Goal: Task Accomplishment & Management: Use online tool/utility

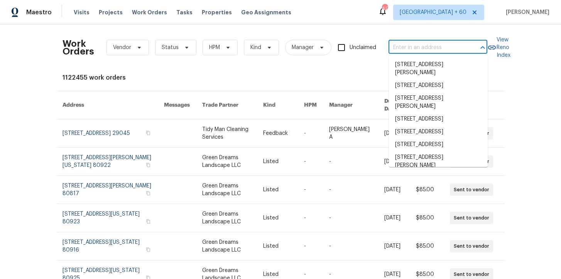
click at [402, 44] on input "text" at bounding box center [427, 48] width 77 height 12
paste input "106 Willow Ln Burleson, TX 76028"
type input "106 Willow Ln Burleson, TX 76028"
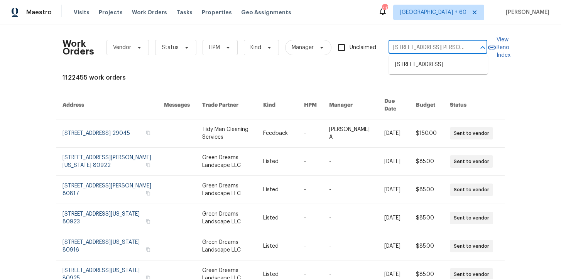
scroll to position [0, 12]
click at [411, 57] on ul "106 Willow Ln, Burleson, TX 76028" at bounding box center [438, 64] width 99 height 19
click at [413, 61] on li "106 Willow Ln, Burleson, TX 76028" at bounding box center [438, 64] width 99 height 13
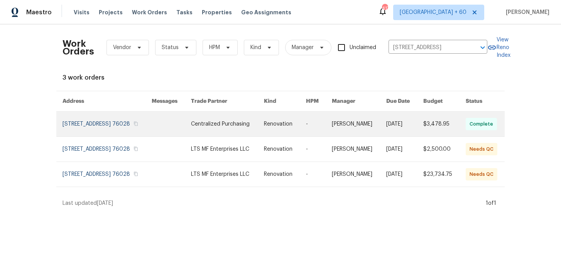
click at [81, 125] on link at bounding box center [107, 124] width 89 height 25
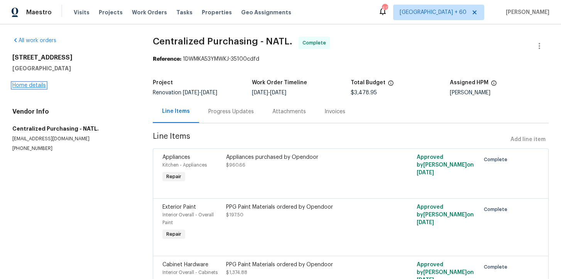
click at [34, 85] on link "Home details" at bounding box center [29, 85] width 34 height 5
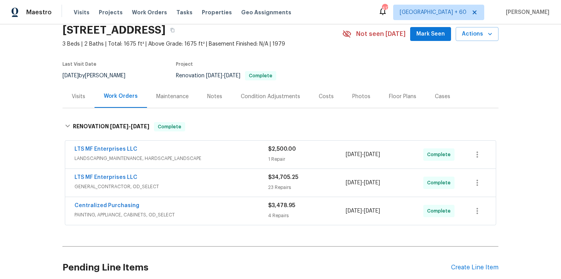
scroll to position [39, 0]
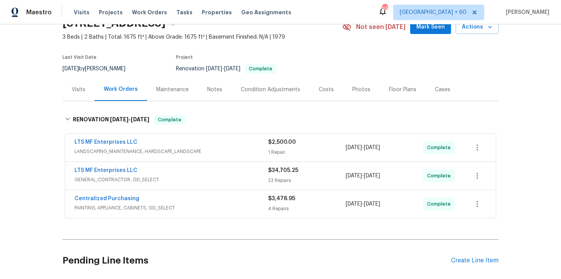
click at [210, 209] on span "PAINTING, APPLIANCE, CABINETS, OD_SELECT" at bounding box center [171, 208] width 194 height 8
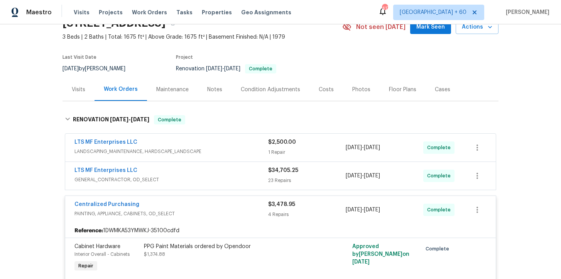
click at [209, 179] on span "GENERAL_CONTRACTOR, OD_SELECT" at bounding box center [171, 180] width 194 height 8
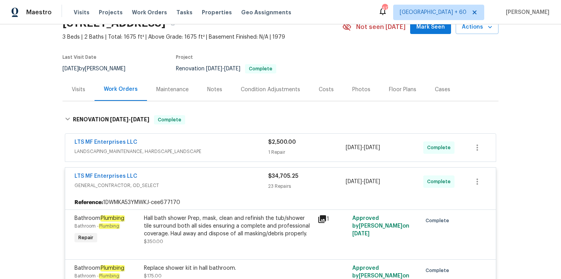
click at [222, 150] on span "LANDSCAPING_MAINTENANCE, HARDSCAPE_LANDSCAPE" at bounding box center [171, 151] width 194 height 8
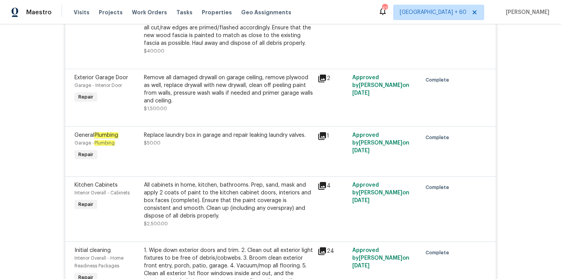
scroll to position [725, 0]
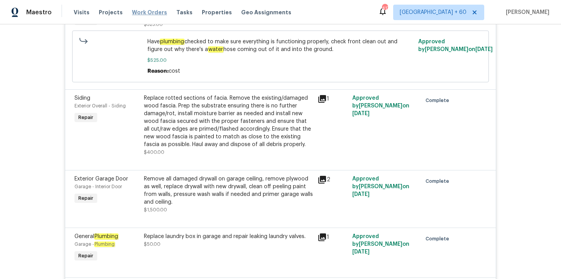
click at [142, 9] on span "Work Orders" at bounding box center [149, 12] width 35 height 8
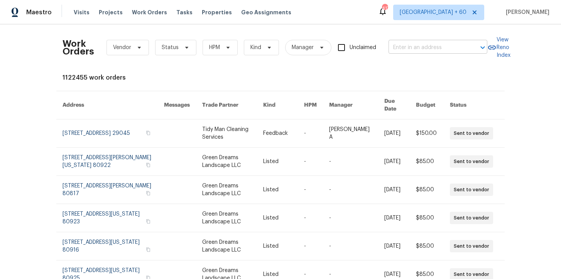
click at [438, 49] on input "text" at bounding box center [427, 48] width 77 height 12
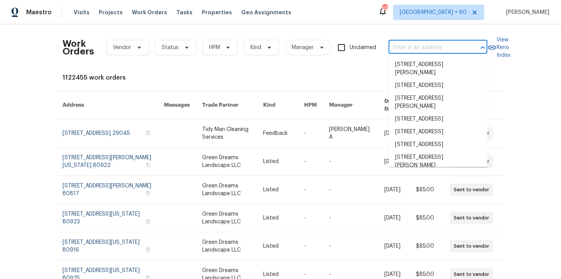
paste input "[STREET_ADDRESS]"
type input "[STREET_ADDRESS]"
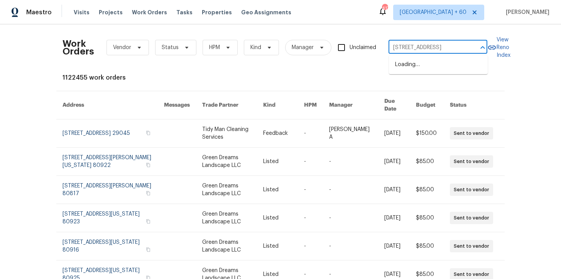
scroll to position [0, 22]
click at [441, 59] on li "[STREET_ADDRESS]" at bounding box center [438, 64] width 99 height 13
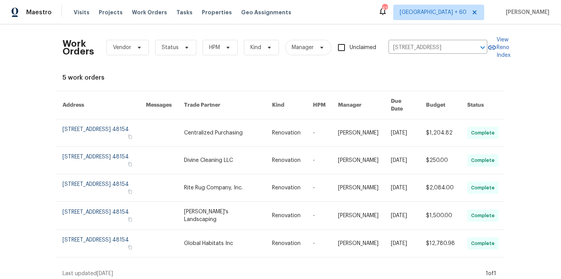
click at [95, 129] on link at bounding box center [104, 132] width 83 height 27
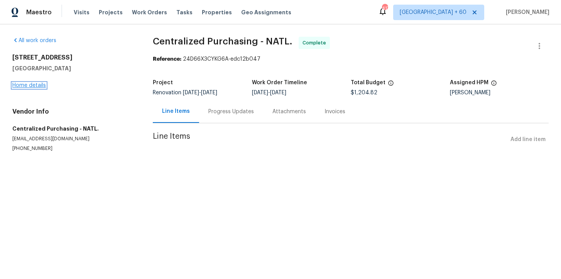
click at [41, 86] on link "Home details" at bounding box center [29, 85] width 34 height 5
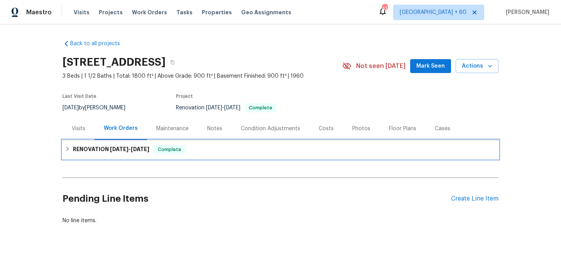
click at [184, 153] on span "Complete" at bounding box center [170, 150] width 30 height 8
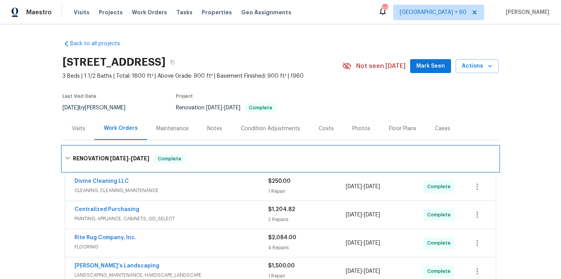
scroll to position [155, 0]
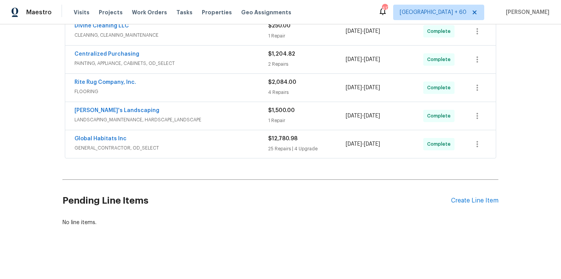
click at [202, 141] on div "Global Habitats Inc" at bounding box center [171, 139] width 194 height 9
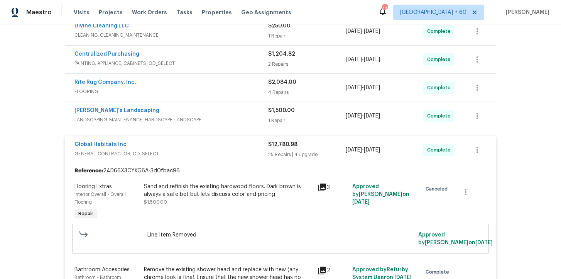
click at [214, 122] on span "LANDSCAPING_MAINTENANCE, HARDSCAPE_LANDSCAPE" at bounding box center [171, 120] width 194 height 8
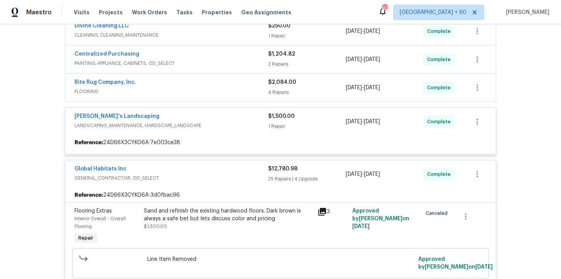
click at [216, 89] on span "FLOORING" at bounding box center [171, 92] width 194 height 8
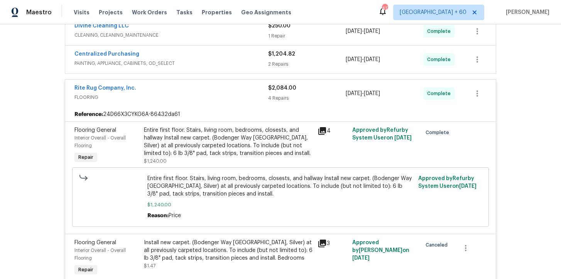
click at [221, 59] on span "PAINTING, APPLIANCE, CABINETS, OD_SELECT" at bounding box center [171, 63] width 194 height 8
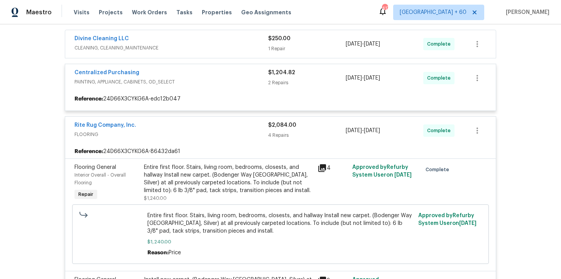
scroll to position [134, 0]
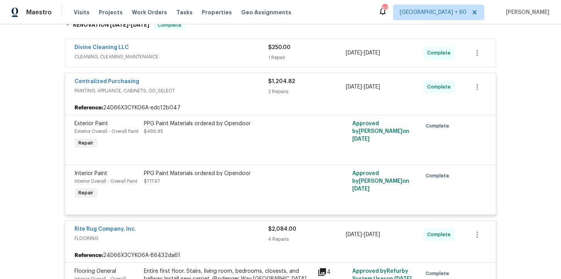
click at [202, 52] on div "Divine Cleaning LLC" at bounding box center [171, 48] width 194 height 9
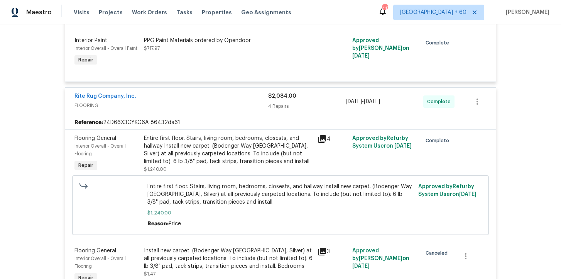
scroll to position [526, 0]
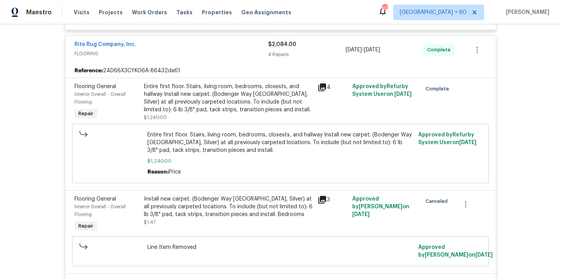
click at [270, 137] on span "Entire first floor. Stairs, living room, bedrooms, closests, and hallway Instal…" at bounding box center [280, 142] width 267 height 23
click at [281, 145] on span "Entire first floor. Stairs, living room, bedrooms, closests, and hallway Instal…" at bounding box center [280, 142] width 267 height 23
click at [270, 108] on div "Entire first floor. Stairs, living room, bedrooms, closests, and hallway Instal…" at bounding box center [228, 98] width 169 height 31
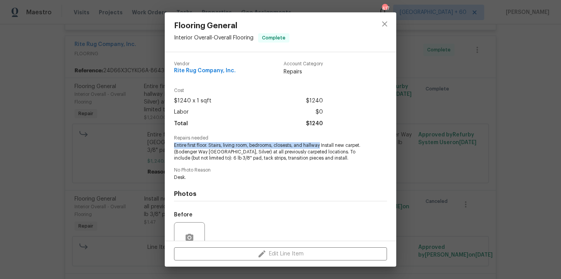
drag, startPoint x: 174, startPoint y: 144, endPoint x: 322, endPoint y: 146, distance: 147.4
click at [322, 146] on span "Entire first floor. Stairs, living room, bedrooms, closests, and hallway Instal…" at bounding box center [270, 151] width 192 height 19
copy span "Entire first floor. Stairs, living room, bedrooms, closests, and hallway"
click at [73, 85] on div "Flooring General Interior Overall - Overall Flooring Complete Vendor Rite Rug C…" at bounding box center [280, 139] width 561 height 279
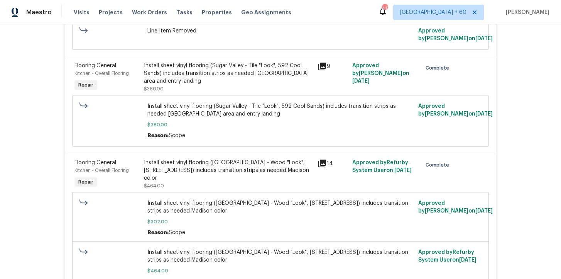
scroll to position [729, 0]
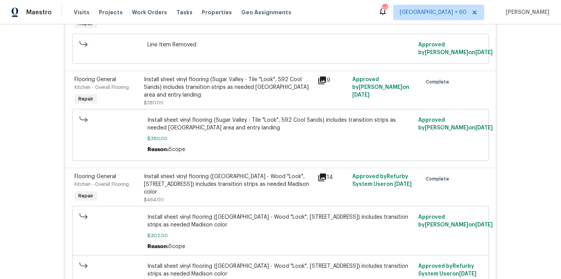
click at [272, 99] on div "Install sheet vinyl flooring (Sugar Valley - Tile "Look", 592 Cool Sands) inclu…" at bounding box center [228, 87] width 169 height 23
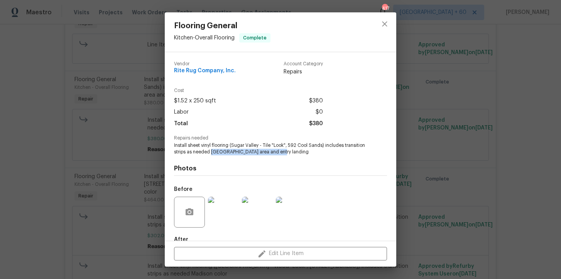
drag, startPoint x: 210, startPoint y: 152, endPoint x: 280, endPoint y: 152, distance: 69.9
click at [280, 153] on span "Install sheet vinyl flooring (Sugar Valley - Tile "Look", 592 Cool Sands) inclu…" at bounding box center [270, 148] width 192 height 13
copy span "Laundry area and entry landing"
click at [137, 78] on div "Flooring General Kitchen - Overall Flooring Complete Vendor Rite Rug Company, I…" at bounding box center [280, 139] width 561 height 279
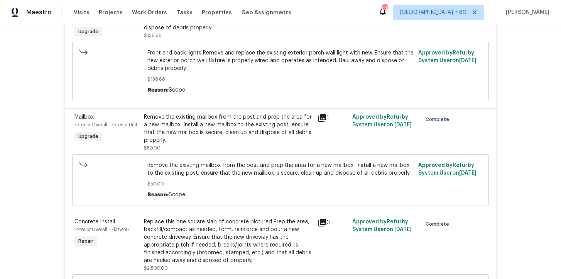
scroll to position [1874, 0]
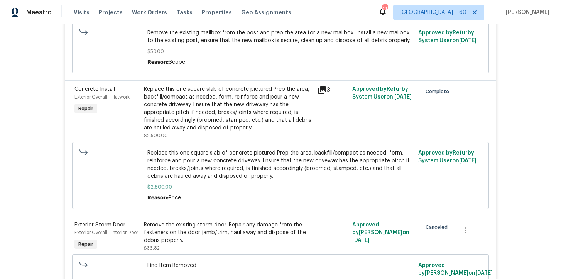
click at [227, 95] on div "Replace this one square slab of concrete pictured Prep the area, backfill/compa…" at bounding box center [228, 108] width 169 height 46
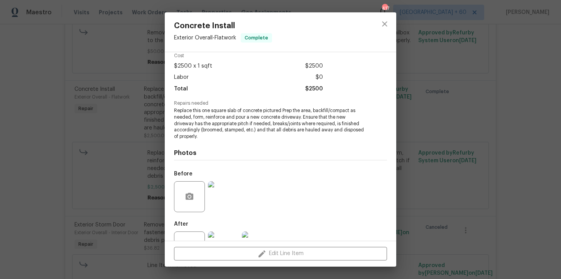
scroll to position [64, 0]
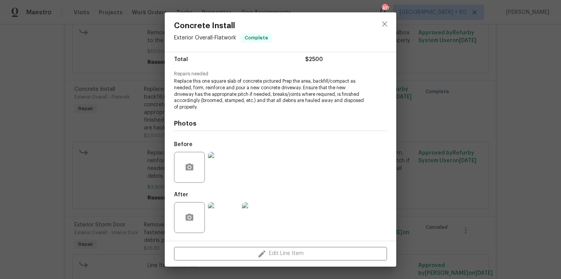
click at [235, 169] on img at bounding box center [223, 167] width 31 height 31
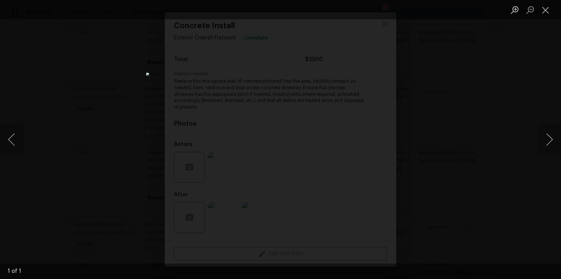
click at [387, 185] on div "Lightbox" at bounding box center [280, 139] width 561 height 279
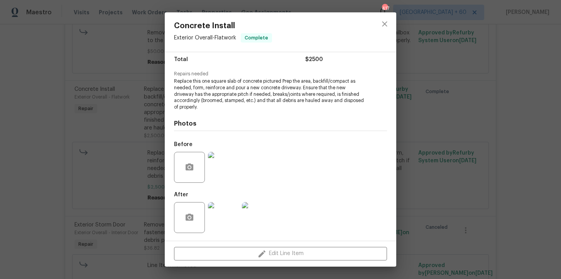
click at [263, 223] on img at bounding box center [257, 217] width 31 height 31
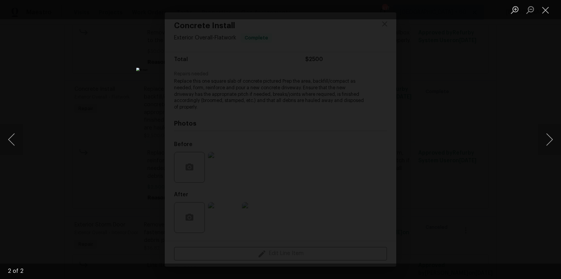
click at [438, 177] on div "Lightbox" at bounding box center [280, 139] width 561 height 279
click at [132, 58] on div "Lightbox" at bounding box center [280, 139] width 561 height 279
click at [129, 73] on div "Lightbox" at bounding box center [280, 139] width 561 height 279
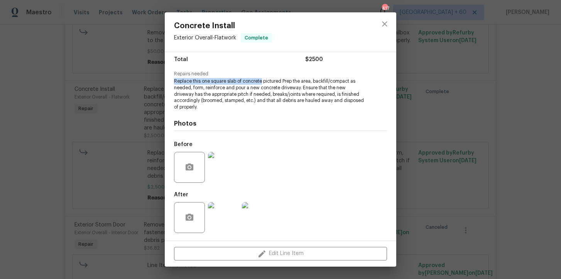
drag, startPoint x: 174, startPoint y: 81, endPoint x: 262, endPoint y: 81, distance: 88.0
click at [262, 81] on span "Replace this one square slab of concrete pictured Prep the area, backfill/compa…" at bounding box center [270, 94] width 192 height 32
copy span "Replace this one square slab of concrete"
click at [31, 100] on div "Concrete Install Exterior Overall - Flatwork Complete Vendor Global Habitats In…" at bounding box center [280, 139] width 561 height 279
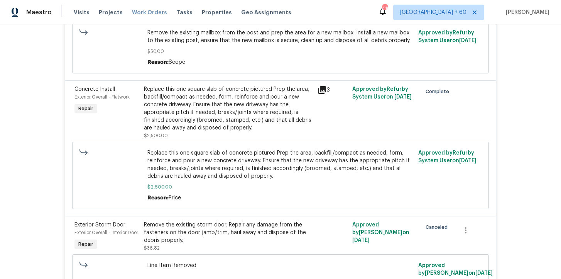
click at [156, 12] on span "Work Orders" at bounding box center [149, 12] width 35 height 8
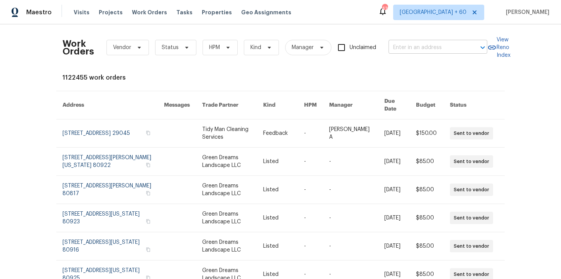
click at [407, 46] on input "text" at bounding box center [427, 48] width 77 height 12
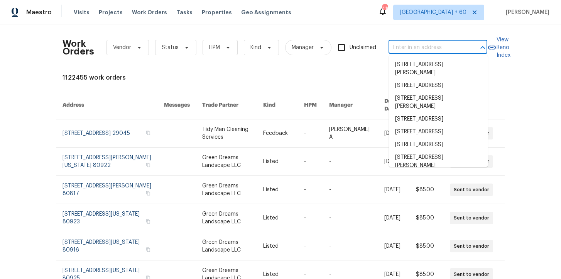
paste input "[STREET_ADDRESS][PERSON_NAME][PERSON_NAME]"
type input "[STREET_ADDRESS][PERSON_NAME][PERSON_NAME]"
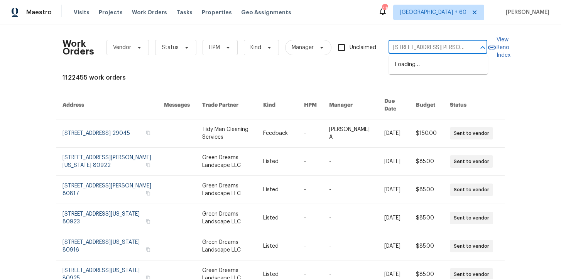
scroll to position [0, 27]
click at [418, 66] on li "[STREET_ADDRESS][PERSON_NAME]" at bounding box center [438, 68] width 99 height 21
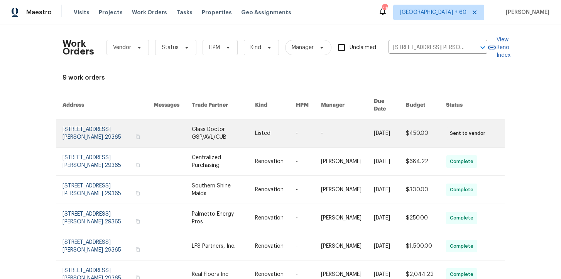
click at [90, 128] on link at bounding box center [108, 133] width 91 height 28
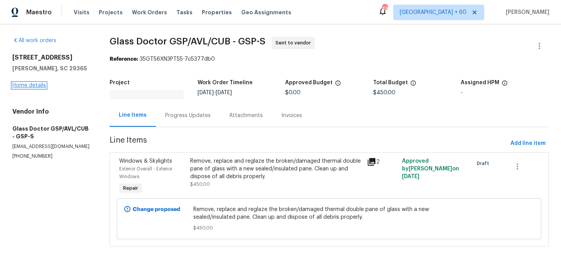
click at [37, 83] on link "Home details" at bounding box center [29, 85] width 34 height 5
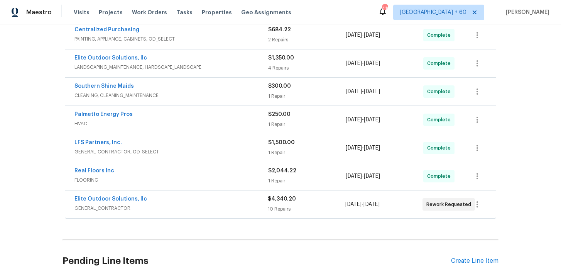
scroll to position [229, 0]
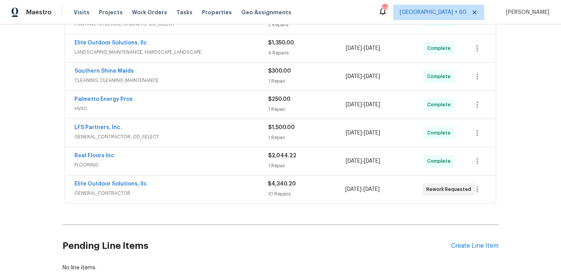
click at [179, 196] on span "GENERAL_CONTRACTOR" at bounding box center [170, 193] width 193 height 8
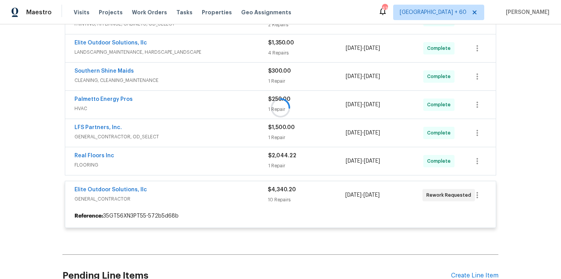
click at [189, 162] on div at bounding box center [281, 108] width 436 height 256
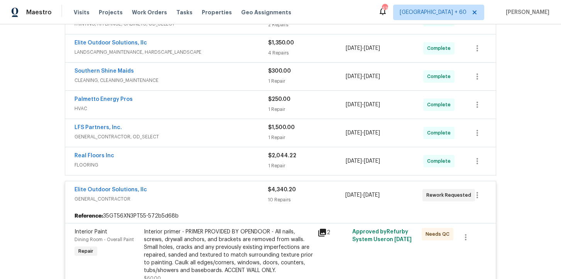
click at [189, 162] on span "FLOORING" at bounding box center [171, 165] width 194 height 8
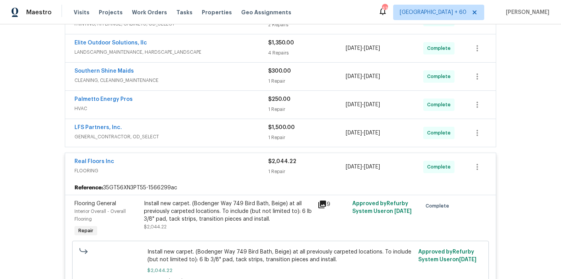
click at [215, 133] on span "GENERAL_CONTRACTOR, OD_SELECT" at bounding box center [171, 137] width 194 height 8
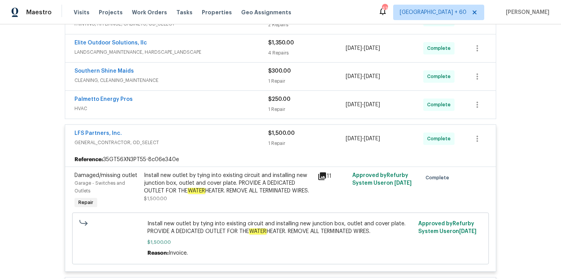
click at [225, 108] on span "HVAC" at bounding box center [171, 109] width 194 height 8
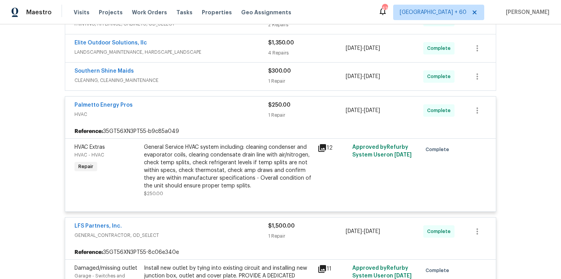
click at [224, 78] on span "CLEANING, CLEANING_MAINTENANCE" at bounding box center [171, 80] width 194 height 8
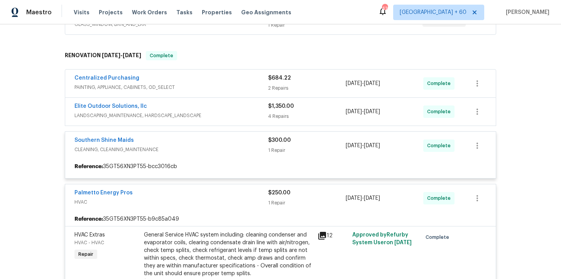
scroll to position [165, 0]
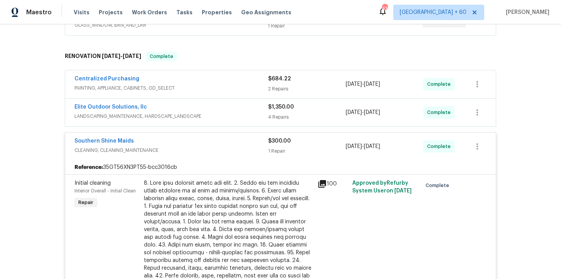
click at [215, 113] on span "LANDSCAPING_MAINTENANCE, HARDSCAPE_LANDSCAPE" at bounding box center [171, 116] width 194 height 8
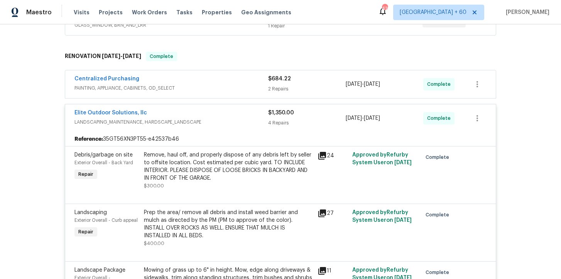
click at [232, 88] on span "PAINTING, APPLIANCE, CABINETS, OD_SELECT" at bounding box center [171, 88] width 194 height 8
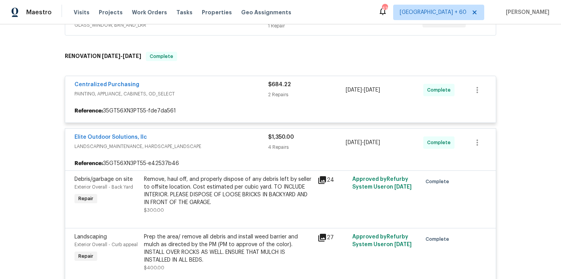
scroll to position [108, 0]
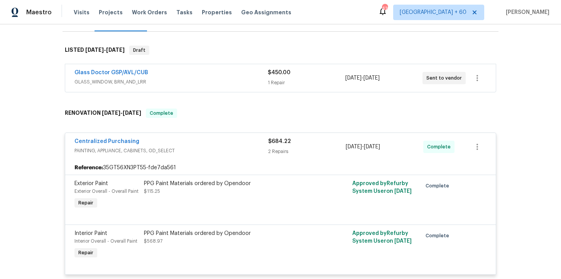
click at [215, 76] on div "Glass Doctor GSP/AVL/CUB" at bounding box center [170, 73] width 193 height 9
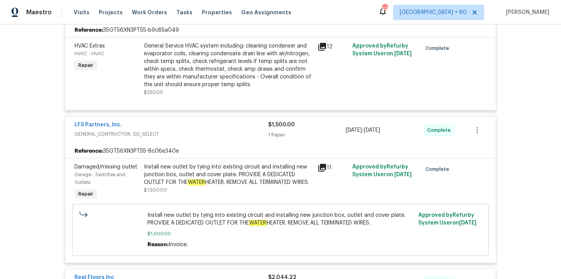
scroll to position [1091, 0]
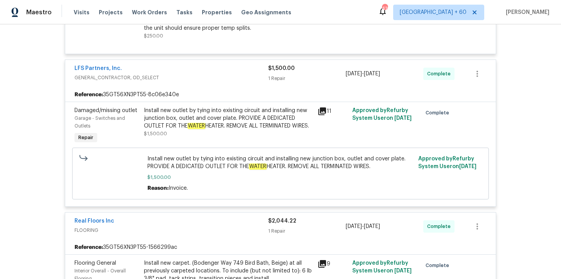
click at [243, 122] on div "Install new outlet by tying into existing circuit and installing new junction b…" at bounding box center [228, 118] width 169 height 23
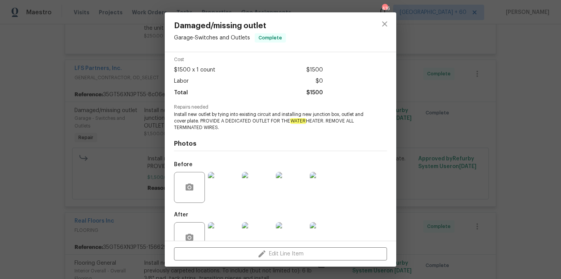
scroll to position [51, 0]
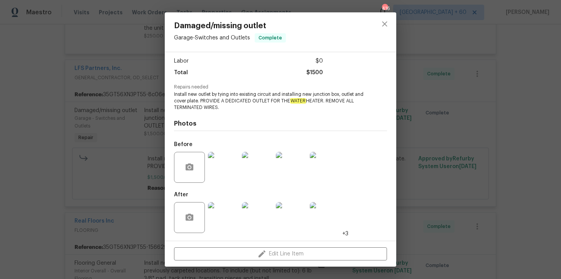
click at [227, 219] on img at bounding box center [223, 217] width 31 height 31
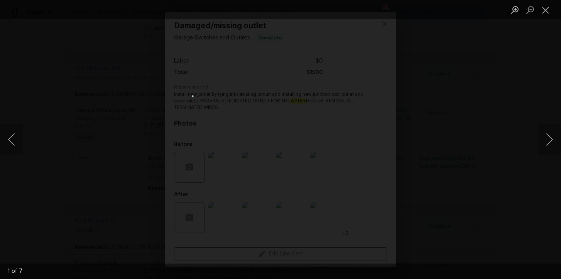
click at [475, 105] on div "Lightbox" at bounding box center [280, 139] width 561 height 279
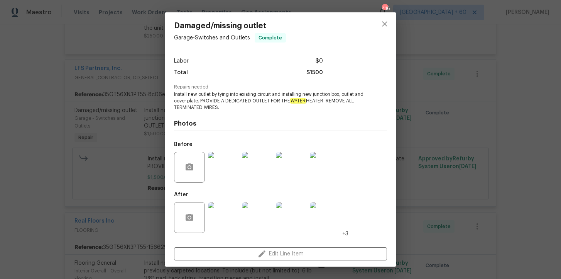
click at [108, 156] on div "Damaged/missing outlet Garage - Switches and Outlets Complete Vendor LFS Partne…" at bounding box center [280, 139] width 561 height 279
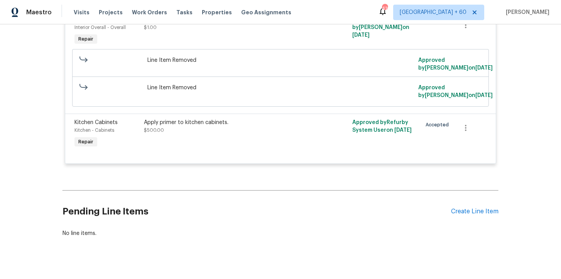
scroll to position [2234, 0]
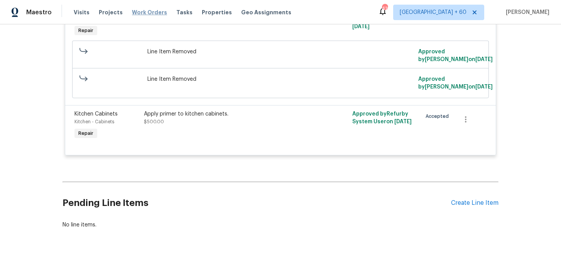
click at [140, 11] on span "Work Orders" at bounding box center [149, 12] width 35 height 8
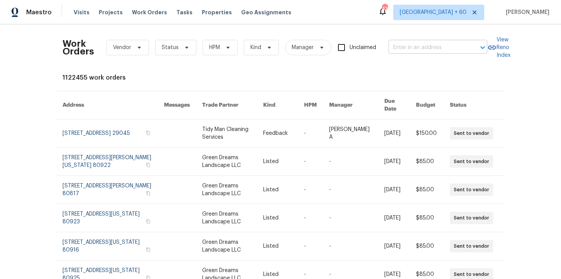
click at [417, 49] on input "text" at bounding box center [427, 48] width 77 height 12
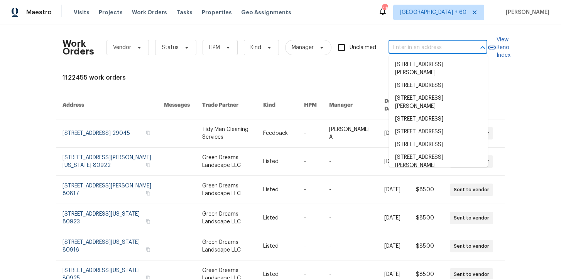
paste input "9639 N 63rd Dr Glendale, AZ 85302"
type input "9639 N 63rd Dr Glendale, AZ 85302"
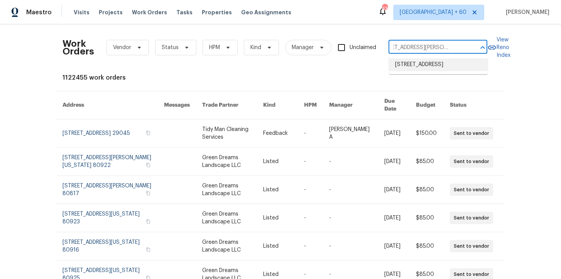
click at [429, 68] on li "[STREET_ADDRESS]" at bounding box center [438, 64] width 99 height 13
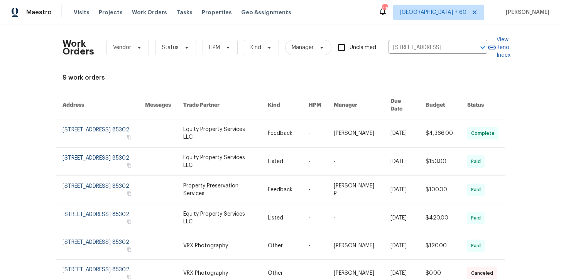
click at [90, 129] on link at bounding box center [104, 133] width 83 height 28
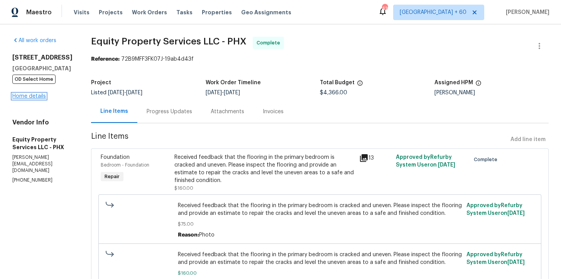
click at [41, 99] on link "Home details" at bounding box center [29, 95] width 34 height 5
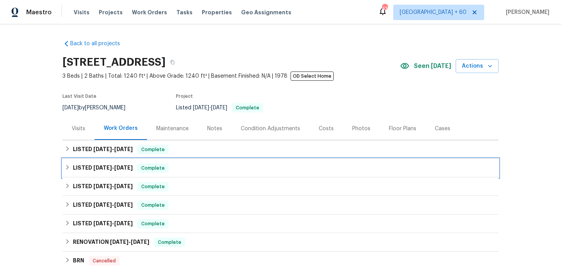
click at [184, 170] on div "LISTED 8/5/25 - 8/8/25 Complete" at bounding box center [281, 167] width 432 height 9
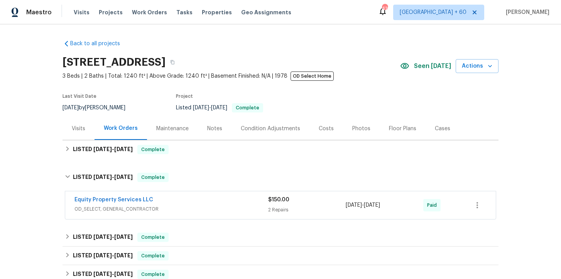
click at [194, 198] on div "Equity Property Services LLC" at bounding box center [171, 200] width 194 height 9
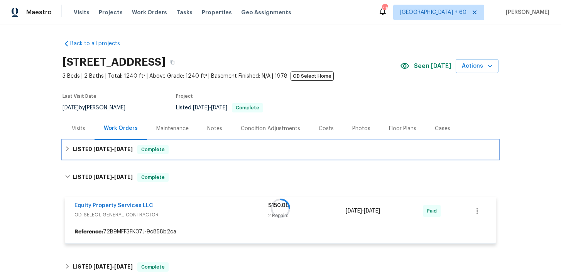
click at [191, 151] on div "LISTED 9/9/25 - 9/11/25 Complete" at bounding box center [281, 149] width 432 height 9
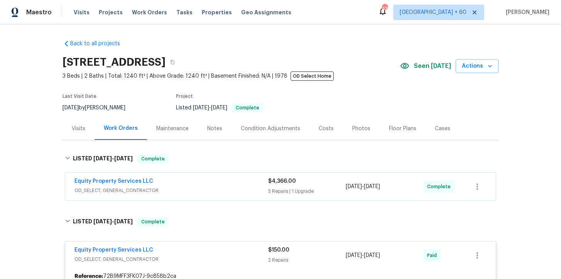
click at [200, 181] on div "Equity Property Services LLC" at bounding box center [171, 181] width 194 height 9
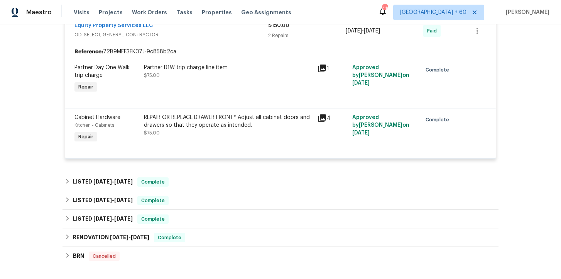
scroll to position [946, 0]
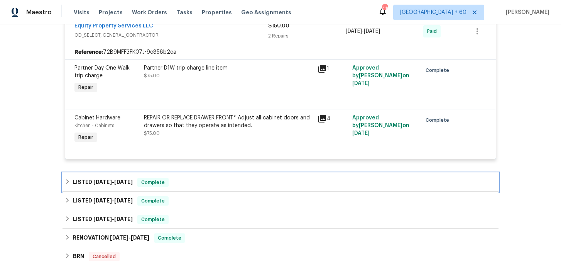
click at [197, 181] on div "LISTED 7/29/25 - 7/31/25 Complete" at bounding box center [281, 182] width 432 height 9
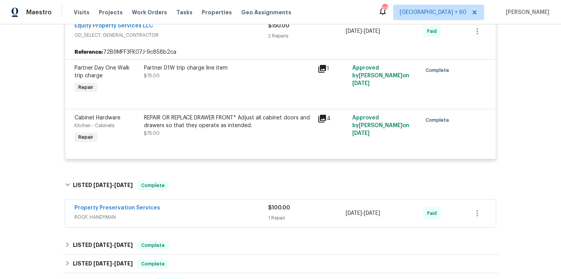
click at [200, 218] on span "ROOF, HANDYMAN" at bounding box center [171, 217] width 194 height 8
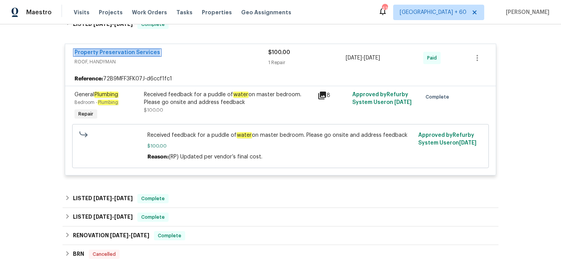
scroll to position [1121, 0]
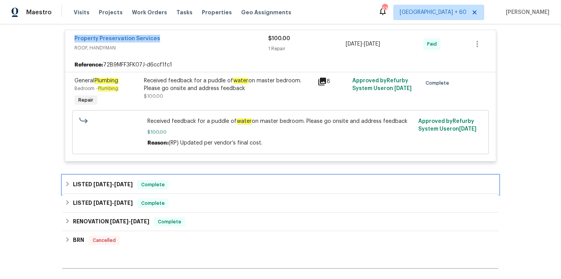
click at [188, 189] on div "LISTED 7/17/25 - 7/18/25 Complete" at bounding box center [281, 184] width 432 height 9
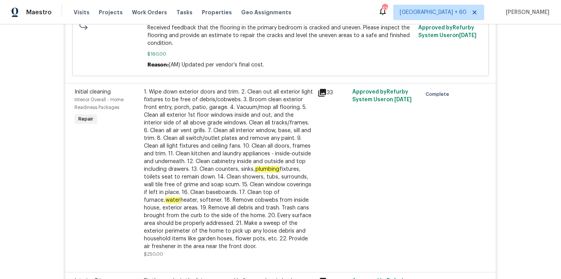
scroll to position [528, 0]
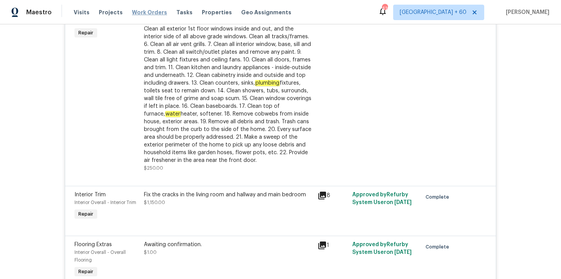
click at [149, 12] on span "Work Orders" at bounding box center [149, 12] width 35 height 8
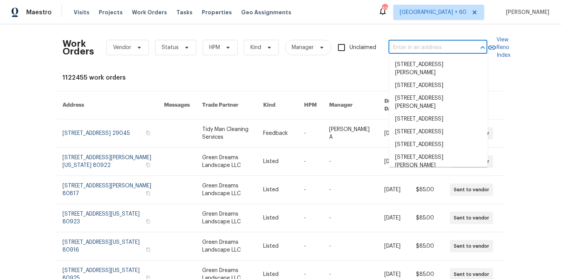
click at [405, 50] on input "text" at bounding box center [427, 48] width 77 height 12
paste input "6 Clarke Ct Cincinnati, OH 45246"
type input "6 Clarke Ct Cincinnati, OH 45246"
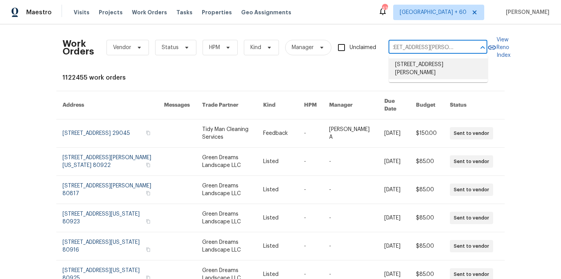
click at [422, 65] on li "6 Clarke Ct, Cincinnati, OH 45246" at bounding box center [438, 68] width 99 height 21
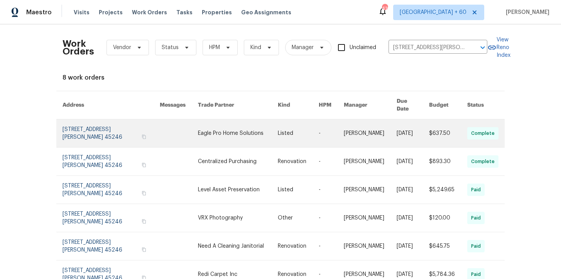
click at [92, 125] on link at bounding box center [111, 133] width 97 height 28
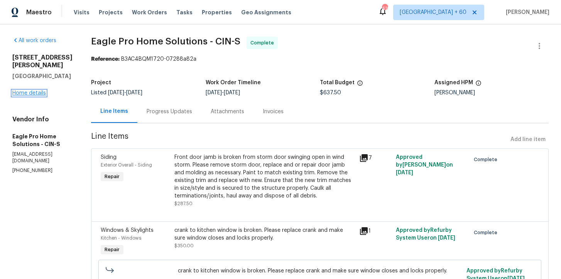
click at [40, 90] on link "Home details" at bounding box center [29, 92] width 34 height 5
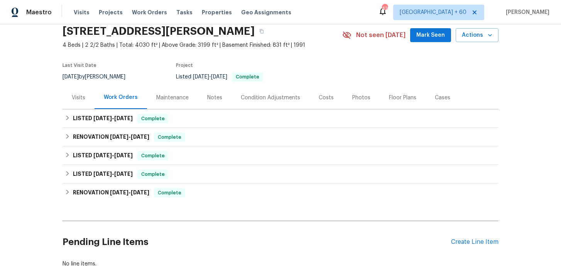
scroll to position [31, 0]
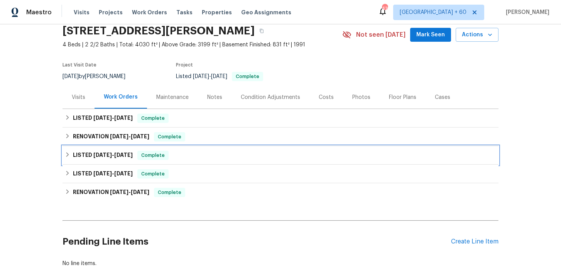
click at [199, 153] on div "LISTED 7/16/25 - 7/21/25 Complete" at bounding box center [281, 155] width 432 height 9
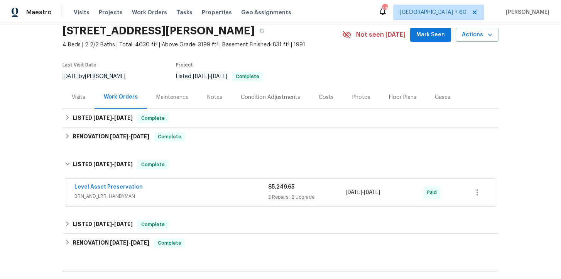
click at [208, 189] on div "Level Asset Preservation" at bounding box center [171, 187] width 194 height 9
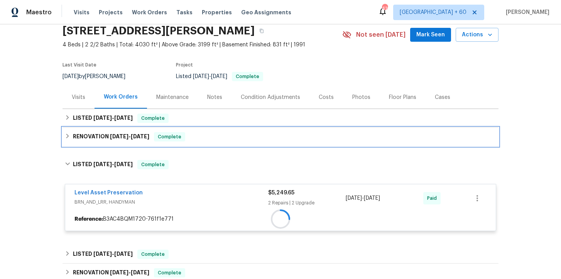
click at [206, 135] on div "RENOVATION 7/16/25 - 7/16/25 Complete" at bounding box center [281, 136] width 432 height 9
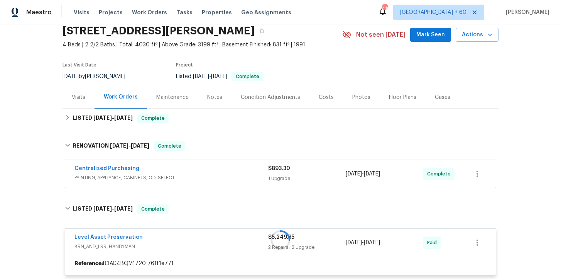
click at [209, 177] on span "PAINTING, APPLIANCE, CABINETS, OD_SELECT" at bounding box center [171, 178] width 194 height 8
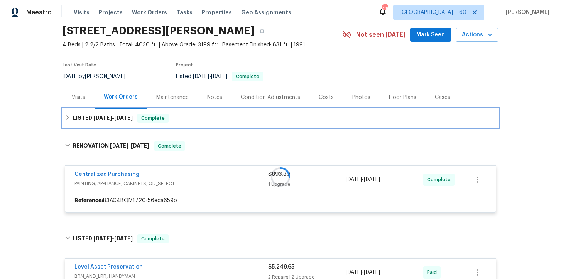
click at [201, 115] on div "LISTED 8/14/25 - 8/18/25 Complete" at bounding box center [281, 117] width 432 height 9
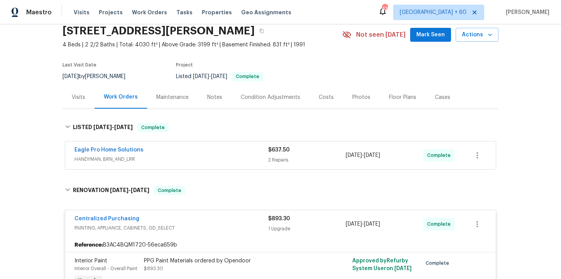
click at [205, 152] on div "Eagle Pro Home Solutions" at bounding box center [171, 150] width 194 height 9
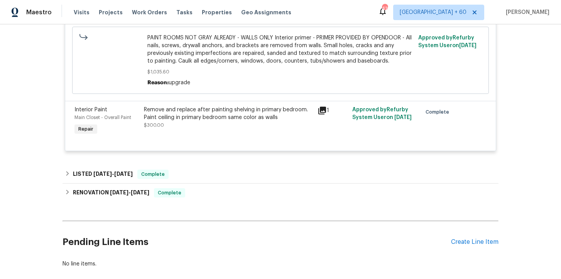
scroll to position [906, 0]
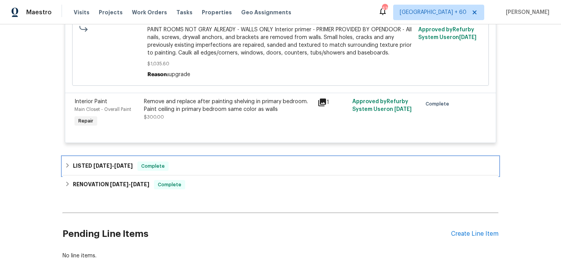
click at [190, 161] on div "LISTED 6/6/25 - 6/7/25 Complete" at bounding box center [281, 165] width 432 height 9
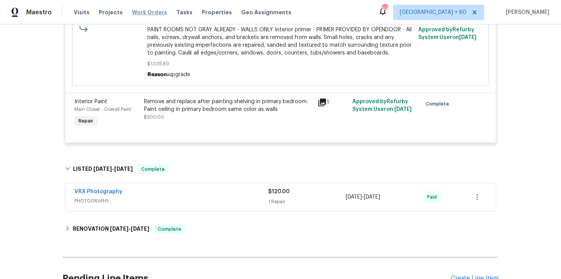
click at [139, 14] on span "Work Orders" at bounding box center [149, 12] width 35 height 8
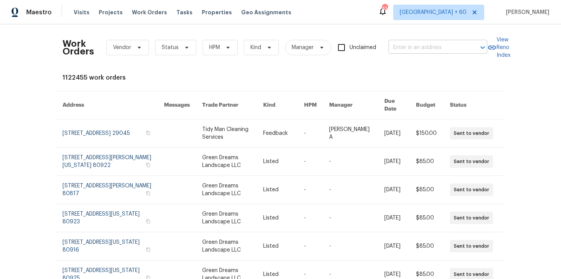
click at [412, 47] on input "text" at bounding box center [427, 48] width 77 height 12
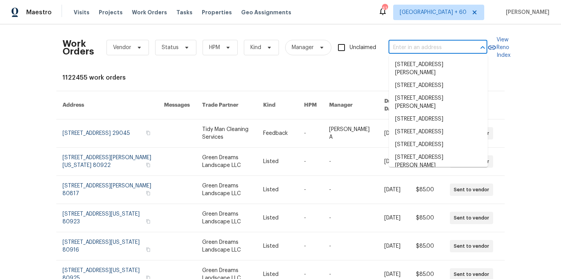
paste input "4913 Belmont Rd Richmond, VA 23234"
type input "4913 Belmont Rd Richmond, VA 23234"
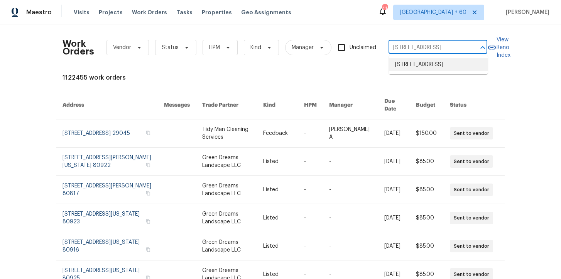
click at [424, 69] on li "4913 Belmont Rd, Richmond, VA 23234" at bounding box center [438, 64] width 99 height 13
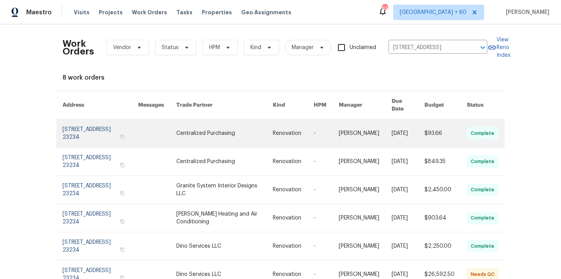
click at [87, 128] on link at bounding box center [101, 133] width 76 height 28
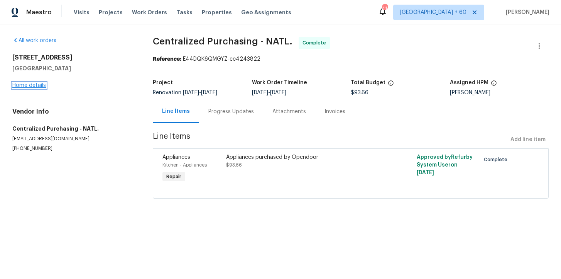
click at [40, 86] on link "Home details" at bounding box center [29, 85] width 34 height 5
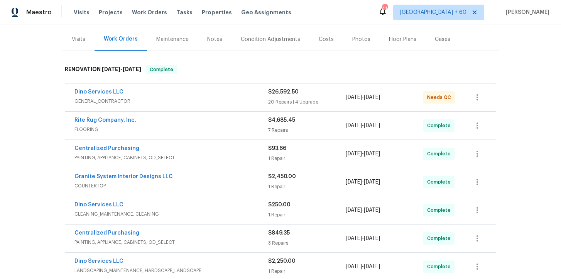
scroll to position [125, 0]
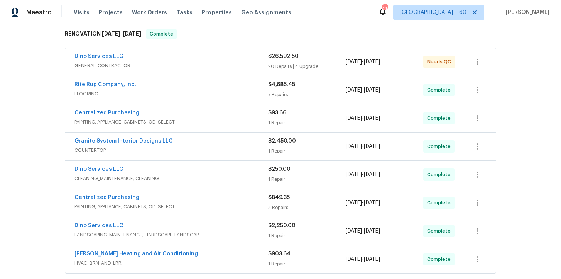
click at [188, 88] on div "Rite Rug Company, Inc." at bounding box center [171, 85] width 194 height 9
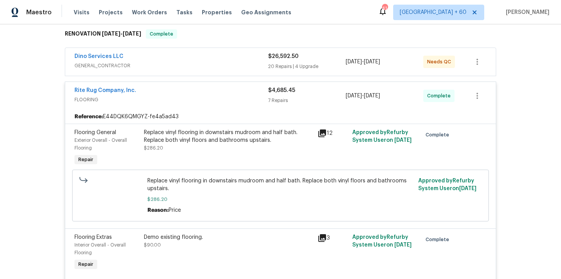
click at [190, 64] on span "GENERAL_CONTRACTOR" at bounding box center [171, 66] width 194 height 8
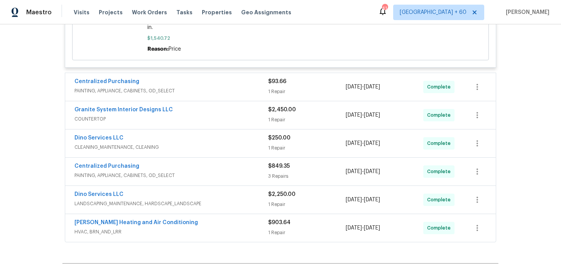
scroll to position [2458, 0]
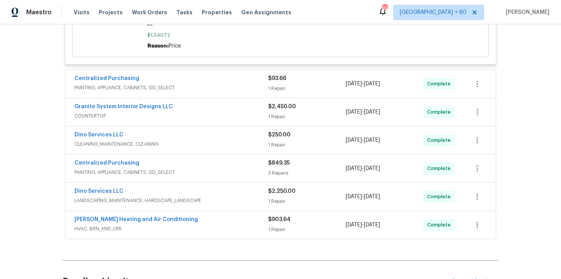
click at [207, 103] on div "Granite System Interior Designs LLC" at bounding box center [171, 107] width 194 height 9
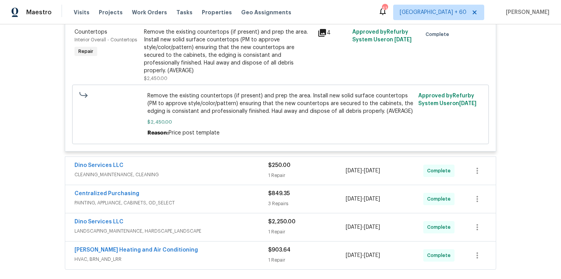
scroll to position [2639, 0]
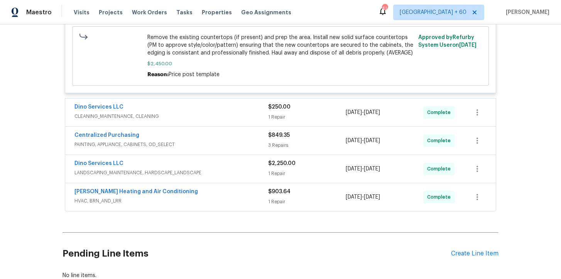
click at [211, 169] on span "LANDSCAPING_MAINTENANCE, HARDSCAPE_LANDSCAPE" at bounding box center [171, 173] width 194 height 8
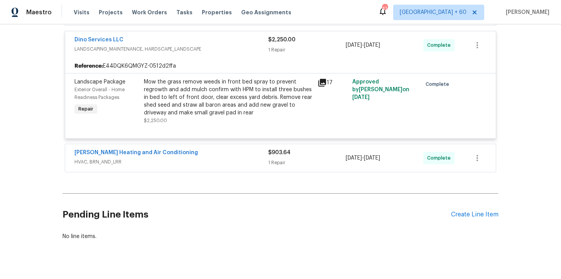
click at [215, 149] on div "Mayer Heating and Air Conditioning" at bounding box center [171, 153] width 194 height 9
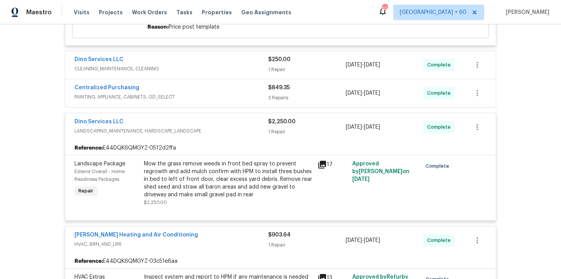
scroll to position [2689, 0]
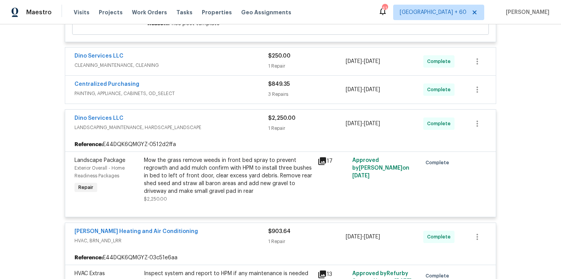
click at [239, 90] on span "PAINTING, APPLIANCE, CABINETS, OD_SELECT" at bounding box center [171, 94] width 194 height 8
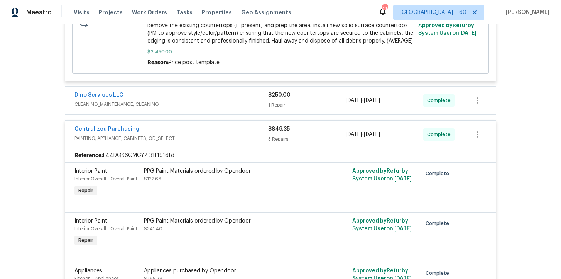
click at [232, 100] on span "CLEANING_MAINTENANCE, CLEANING" at bounding box center [171, 104] width 194 height 8
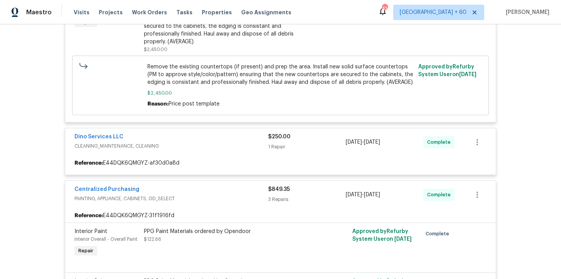
scroll to position [2593, 0]
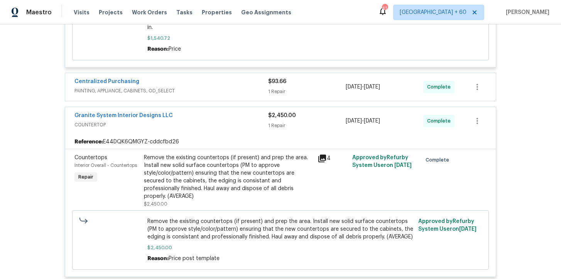
click at [225, 87] on span "PAINTING, APPLIANCE, CABINETS, OD_SELECT" at bounding box center [171, 91] width 194 height 8
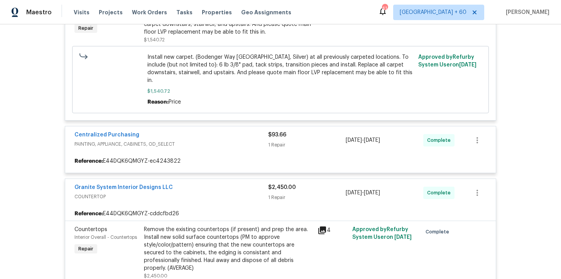
scroll to position [2405, 0]
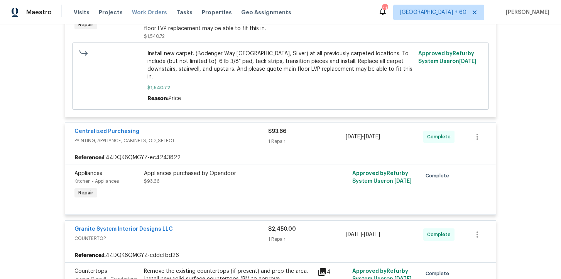
click at [152, 10] on span "Work Orders" at bounding box center [149, 12] width 35 height 8
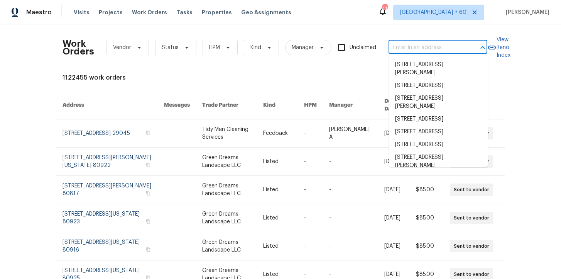
click at [408, 49] on input "text" at bounding box center [427, 48] width 77 height 12
paste input "444 Lowell St Reading, MA 01867"
type input "444 Lowell St Reading, MA 01867"
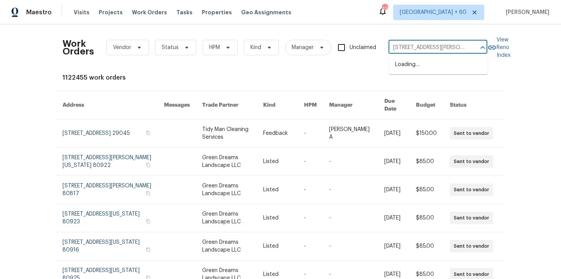
scroll to position [0, 12]
click at [421, 65] on li "444 Lowell St, Reading, MA 01867" at bounding box center [438, 68] width 99 height 21
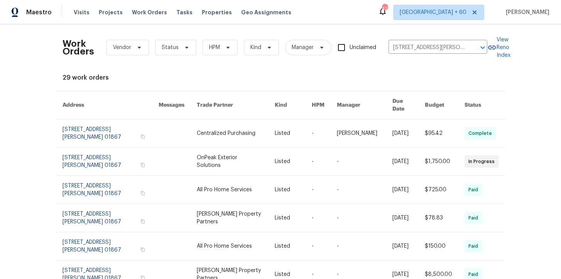
click at [107, 130] on link at bounding box center [111, 133] width 96 height 28
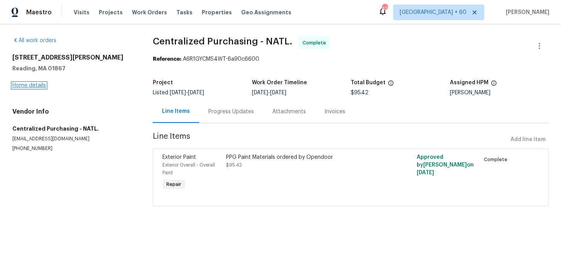
click at [37, 86] on link "Home details" at bounding box center [29, 85] width 34 height 5
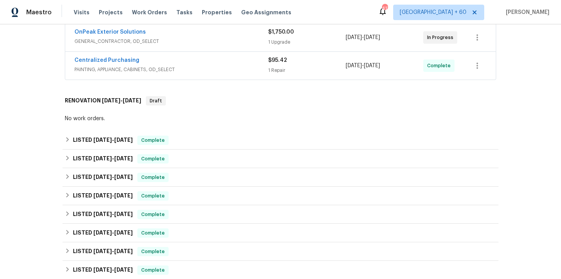
scroll to position [151, 0]
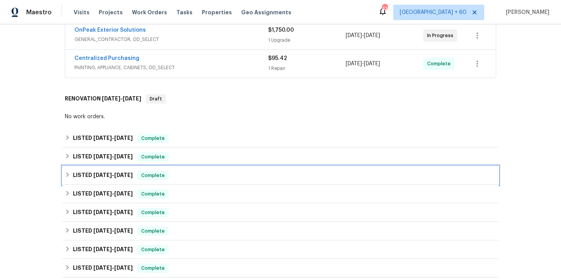
click at [195, 174] on div "LISTED 5/27/25 - 6/2/25 Complete" at bounding box center [281, 175] width 432 height 9
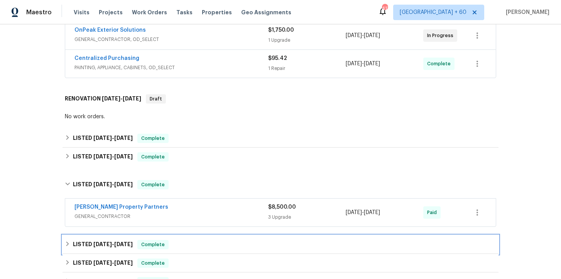
click at [190, 248] on div "LISTED 5/7/25 - 5/12/25 Complete" at bounding box center [281, 244] width 432 height 9
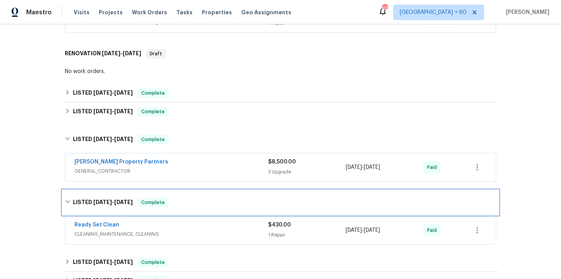
scroll to position [197, 0]
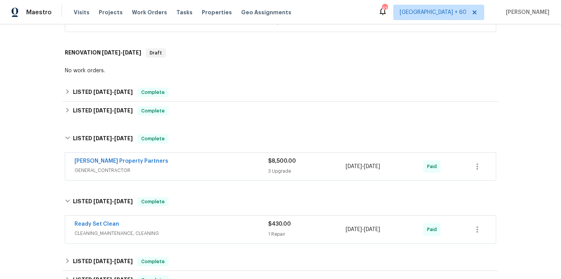
click at [190, 228] on div "Ready Set Clean" at bounding box center [171, 224] width 194 height 9
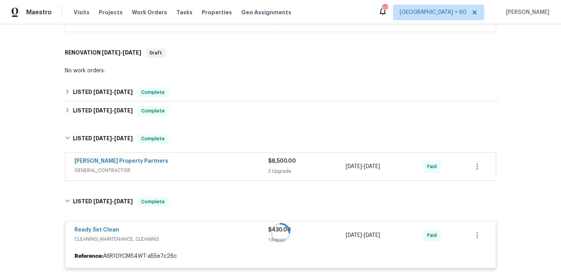
click at [201, 170] on span "GENERAL_CONTRACTOR" at bounding box center [171, 170] width 194 height 8
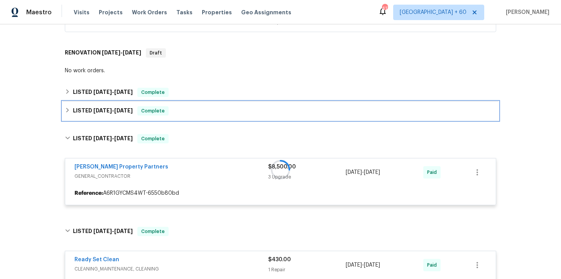
click at [195, 113] on div "LISTED 8/15/25 - 8/25/25 Complete" at bounding box center [281, 110] width 432 height 9
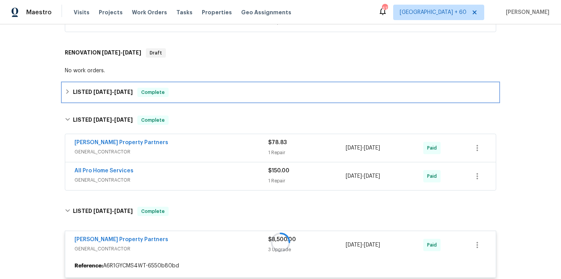
click at [196, 93] on div "LISTED 8/28/25 - 9/2/25 Complete" at bounding box center [281, 92] width 432 height 9
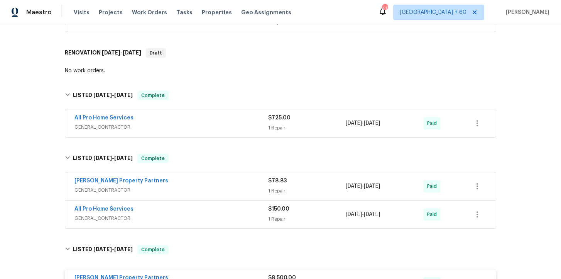
click at [197, 213] on div "All Pro Home Services" at bounding box center [171, 209] width 194 height 9
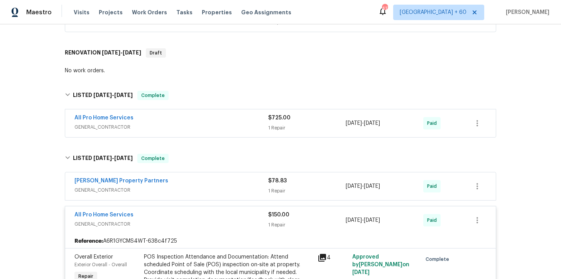
click at [202, 187] on span "GENERAL_CONTRACTOR" at bounding box center [171, 190] width 194 height 8
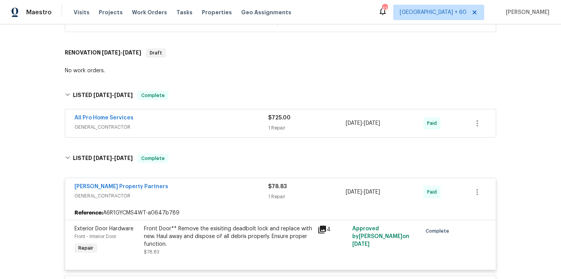
click at [196, 129] on span "GENERAL_CONTRACTOR" at bounding box center [171, 127] width 194 height 8
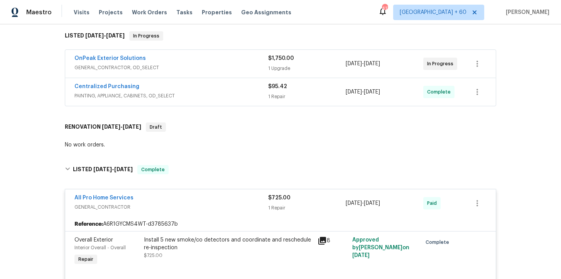
click at [195, 96] on span "PAINTING, APPLIANCE, CABINETS, OD_SELECT" at bounding box center [171, 96] width 194 height 8
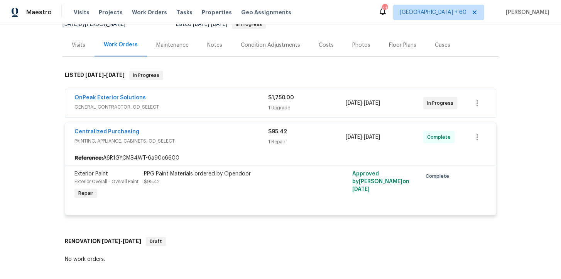
scroll to position [72, 0]
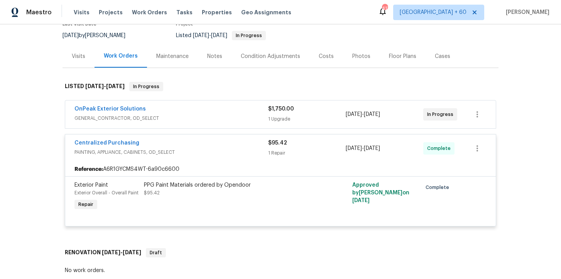
click at [195, 122] on span "GENERAL_CONTRACTOR, OD_SELECT" at bounding box center [171, 118] width 194 height 8
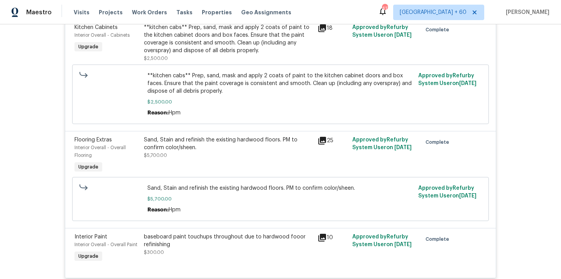
scroll to position [771, 0]
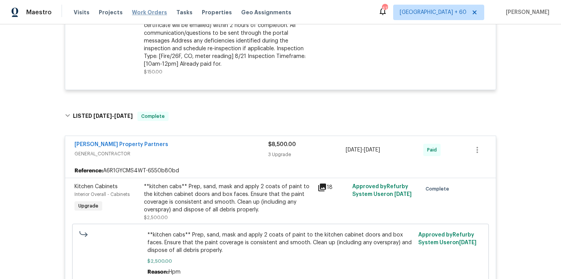
click at [149, 13] on span "Work Orders" at bounding box center [149, 12] width 35 height 8
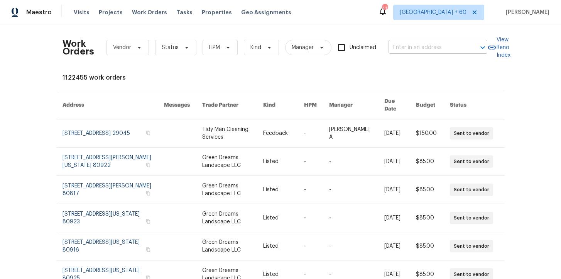
click at [428, 49] on input "text" at bounding box center [427, 48] width 77 height 12
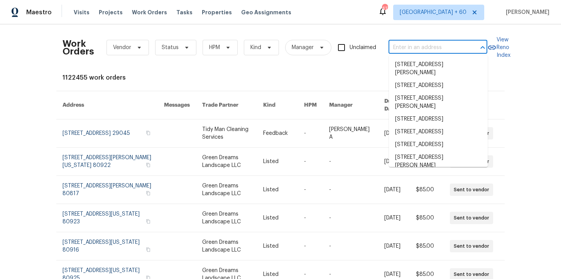
paste input "2602 Forest Rd Chattanooga, TN 37406"
type input "2602 Forest Rd Chattanooga, TN 37406"
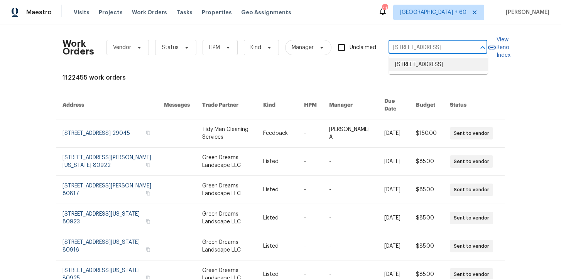
click at [430, 69] on li "2602 Forest Rd, Chattanooga, TN 37406" at bounding box center [438, 64] width 99 height 13
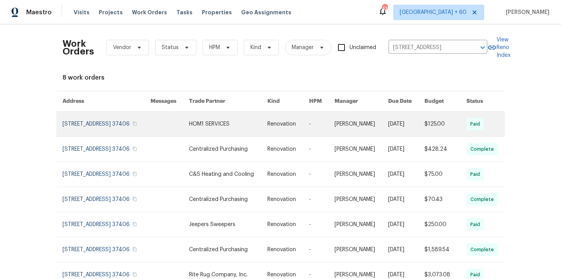
click at [90, 127] on link at bounding box center [107, 124] width 88 height 25
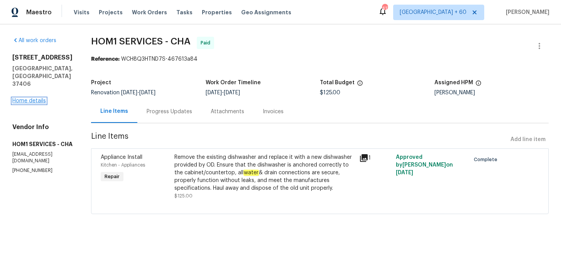
click at [37, 98] on link "Home details" at bounding box center [29, 100] width 34 height 5
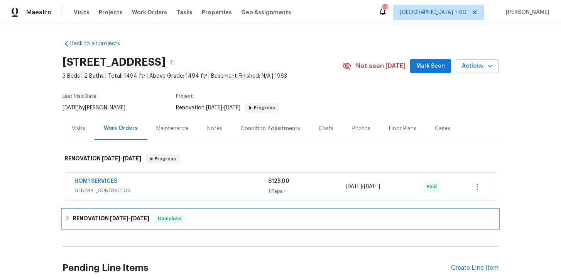
click at [209, 214] on div "RENOVATION 8/28/25 - 9/15/25 Complete" at bounding box center [281, 218] width 432 height 9
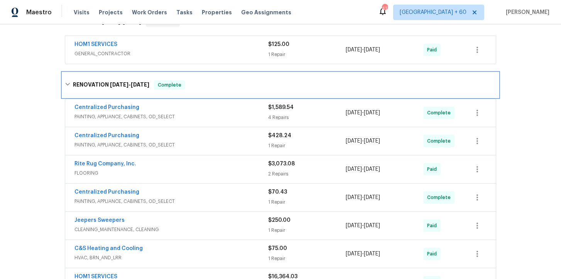
scroll to position [111, 0]
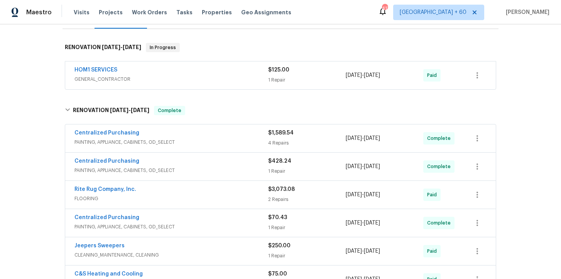
click at [228, 80] on span "GENERAL_CONTRACTOR" at bounding box center [171, 79] width 194 height 8
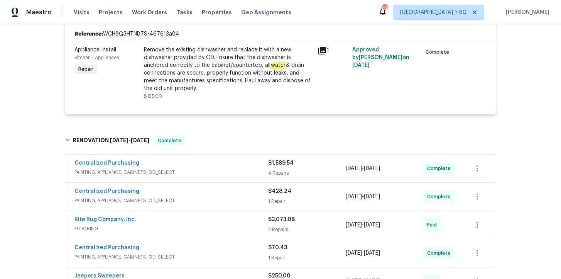
scroll to position [261, 0]
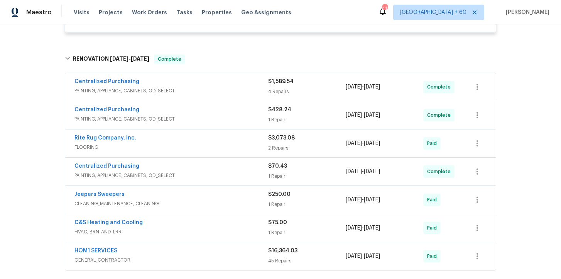
click at [243, 88] on span "PAINTING, APPLIANCE, CABINETS, OD_SELECT" at bounding box center [171, 91] width 194 height 8
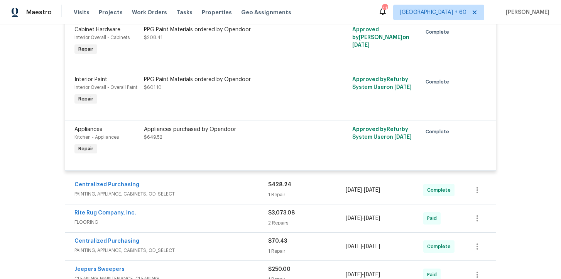
scroll to position [455, 0]
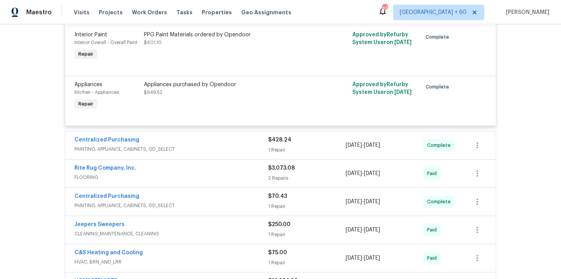
click at [220, 147] on span "PAINTING, APPLIANCE, CABINETS, OD_SELECT" at bounding box center [171, 149] width 194 height 8
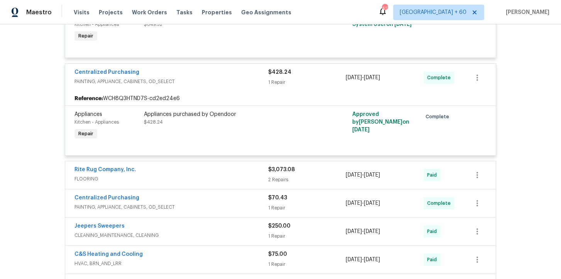
scroll to position [576, 0]
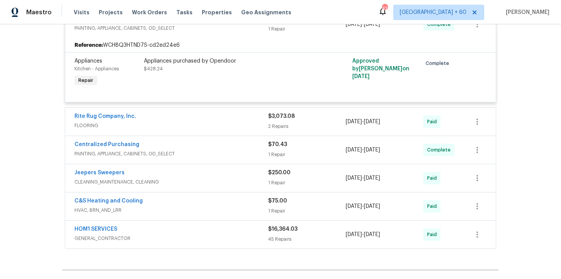
click at [210, 120] on div "Rite Rug Company, Inc." at bounding box center [171, 116] width 194 height 9
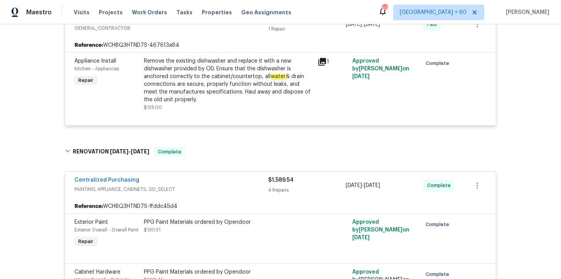
scroll to position [108, 0]
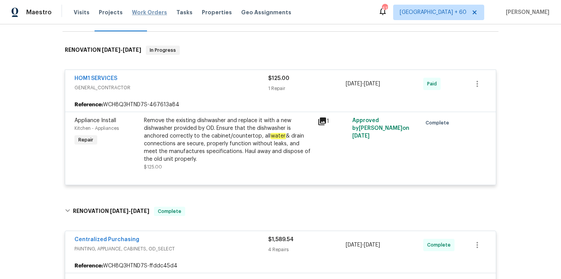
click at [150, 14] on span "Work Orders" at bounding box center [149, 12] width 35 height 8
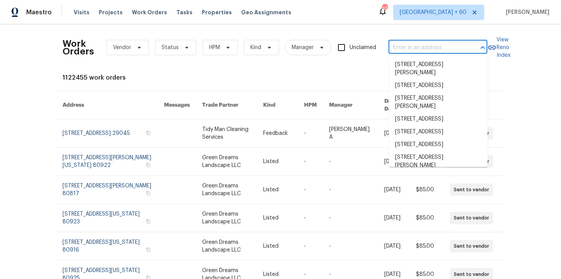
click at [415, 45] on input "text" at bounding box center [427, 48] width 77 height 12
paste input "7817 Birch Creek Dr Blacklick, OH 43004"
type input "7817 Birch Creek Dr Blacklick, OH 43004"
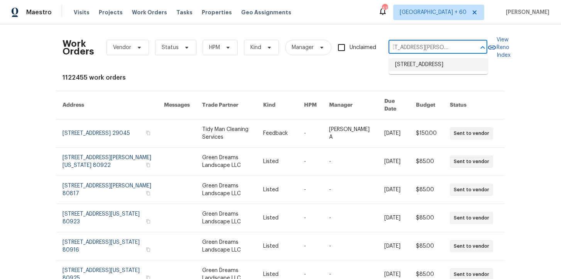
click at [431, 65] on li "7817 Birch Creek Dr, Blacklick, OH 43004" at bounding box center [438, 64] width 99 height 13
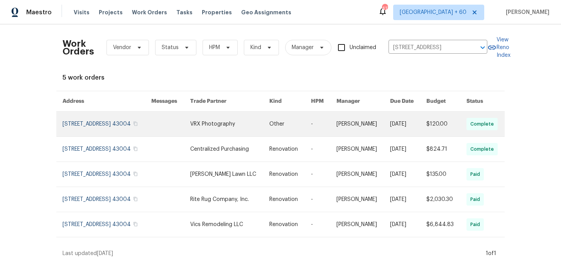
click at [87, 121] on link at bounding box center [107, 124] width 89 height 25
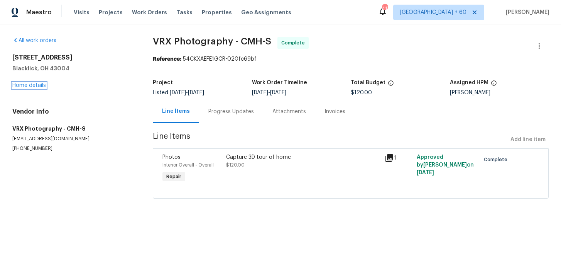
click at [38, 86] on link "Home details" at bounding box center [29, 85] width 34 height 5
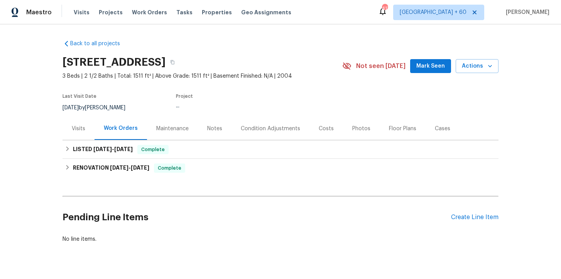
scroll to position [17, 0]
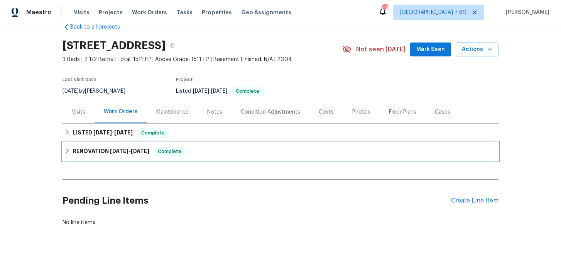
click at [237, 157] on div "RENOVATION 9/8/25 - 9/16/25 Complete" at bounding box center [281, 151] width 436 height 19
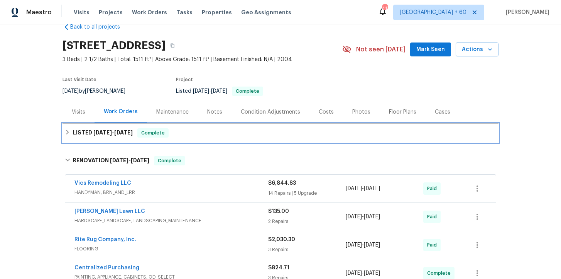
click at [229, 135] on div "LISTED 9/19/25 - 9/20/25 Complete" at bounding box center [281, 132] width 432 height 9
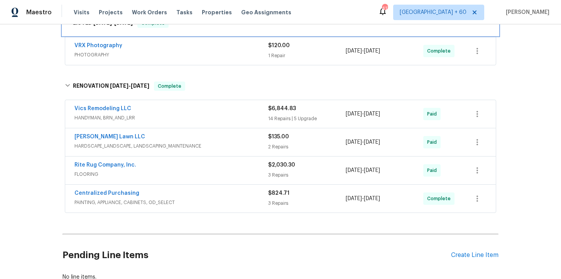
scroll to position [163, 0]
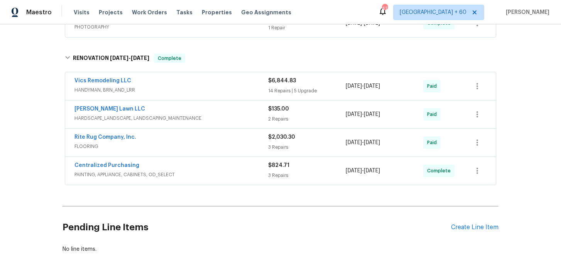
click at [232, 147] on span "FLOORING" at bounding box center [171, 146] width 194 height 8
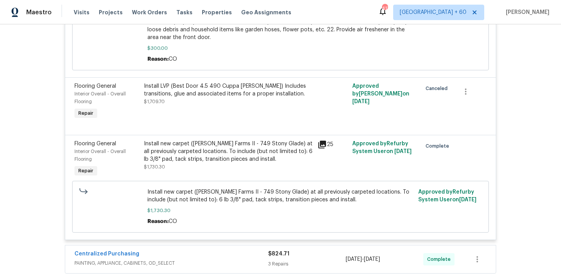
scroll to position [833, 0]
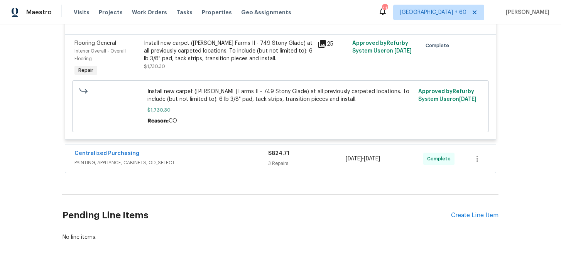
click at [244, 165] on span "PAINTING, APPLIANCE, CABINETS, OD_SELECT" at bounding box center [171, 163] width 194 height 8
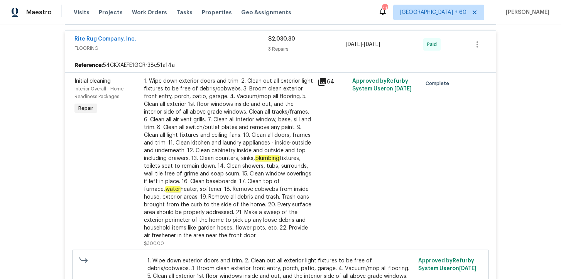
scroll to position [197, 0]
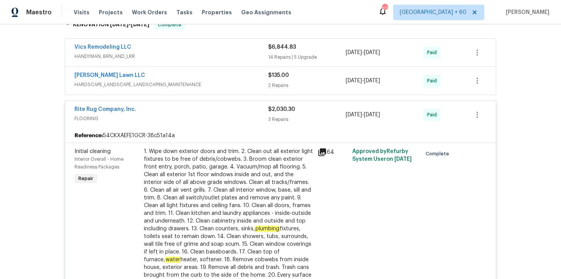
click at [225, 85] on span "HARDSCAPE_LANDSCAPE, LANDSCAPING_MAINTENANCE" at bounding box center [171, 85] width 194 height 8
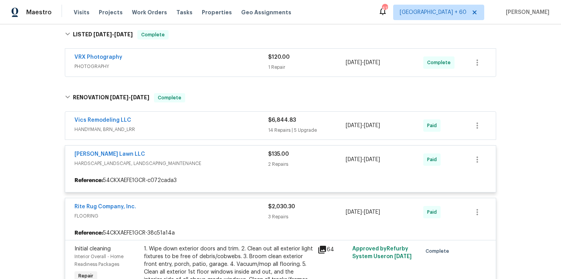
scroll to position [113, 0]
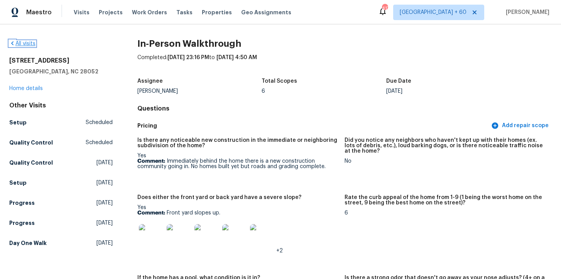
click at [30, 42] on link "All visits" at bounding box center [22, 43] width 26 height 5
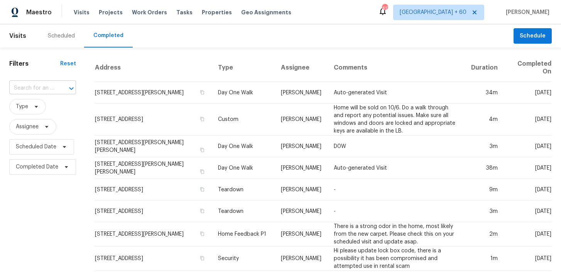
click at [46, 86] on input "text" at bounding box center [31, 88] width 45 height 12
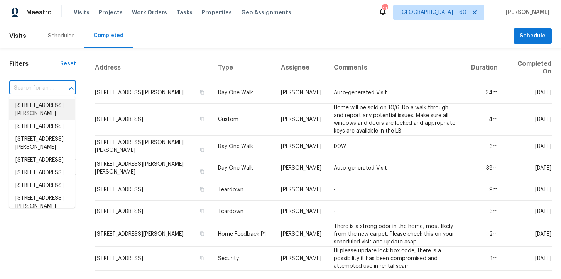
paste input "[STREET_ADDRESS]"
type input "[STREET_ADDRESS]"
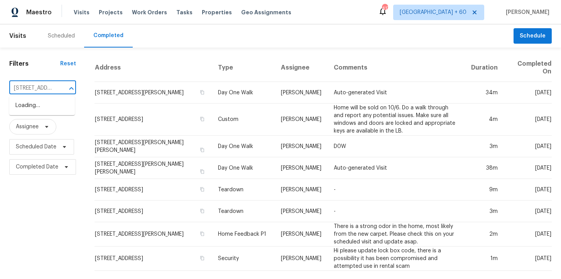
scroll to position [0, 55]
click at [37, 105] on li "[STREET_ADDRESS]" at bounding box center [42, 105] width 66 height 13
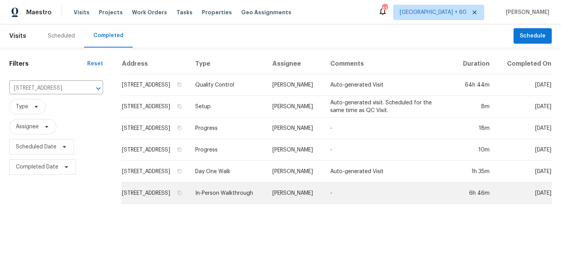
click at [240, 203] on td "In-Person Walkthrough" at bounding box center [227, 193] width 77 height 22
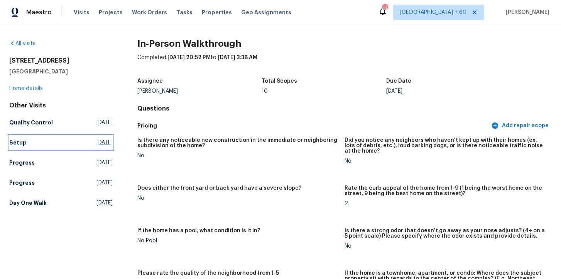
click at [29, 141] on link "Setup [DATE]" at bounding box center [60, 142] width 103 height 14
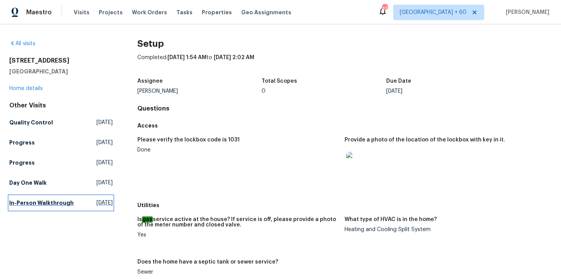
click at [27, 204] on h5 "In-Person Walkthrough" at bounding box center [41, 203] width 64 height 8
click at [27, 186] on h5 "Day One Walk" at bounding box center [27, 183] width 37 height 8
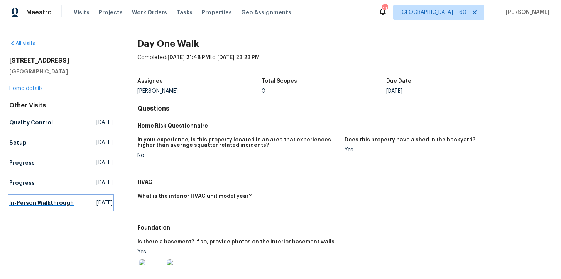
click at [33, 203] on h5 "In-Person Walkthrough" at bounding box center [41, 203] width 64 height 8
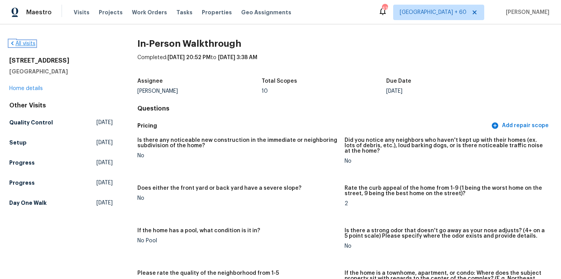
click at [27, 44] on link "All visits" at bounding box center [22, 43] width 26 height 5
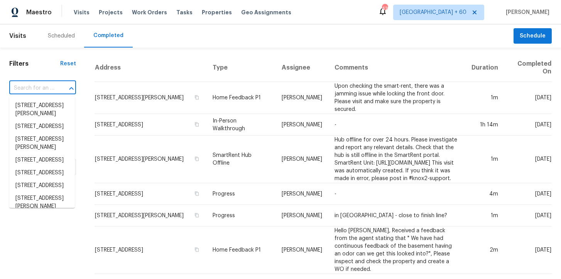
click at [46, 85] on input "text" at bounding box center [31, 88] width 45 height 12
paste input "[STREET_ADDRESS][PERSON_NAME][PERSON_NAME]"
type input "[STREET_ADDRESS][PERSON_NAME][PERSON_NAME]"
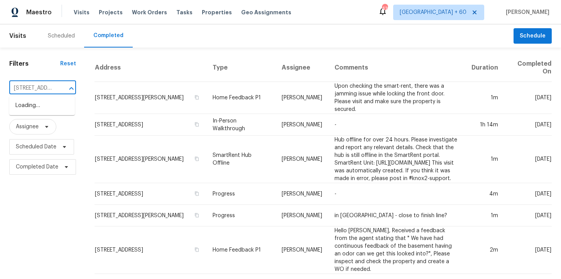
scroll to position [0, 59]
click at [50, 107] on li "[STREET_ADDRESS][PERSON_NAME]" at bounding box center [42, 109] width 66 height 21
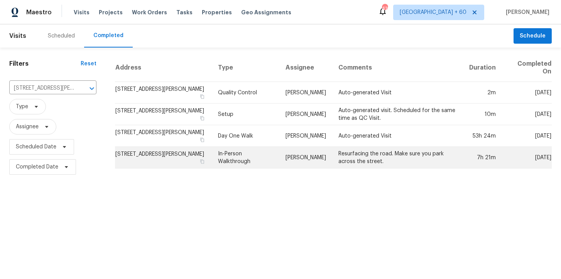
click at [242, 165] on td "In-Person Walkthrough" at bounding box center [245, 158] width 67 height 22
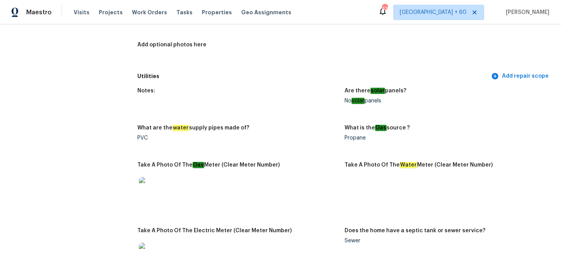
scroll to position [575, 0]
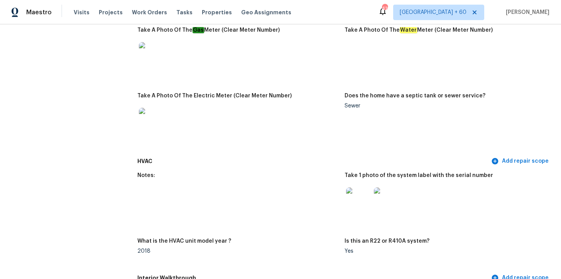
click at [364, 196] on img at bounding box center [358, 199] width 25 height 25
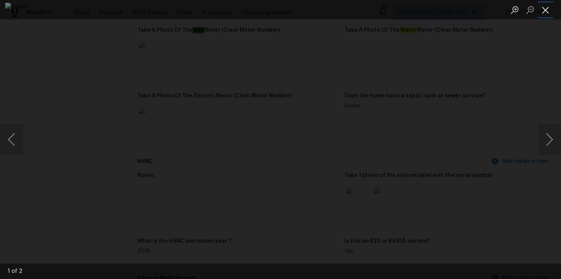
click at [546, 10] on button "Close lightbox" at bounding box center [545, 10] width 15 height 14
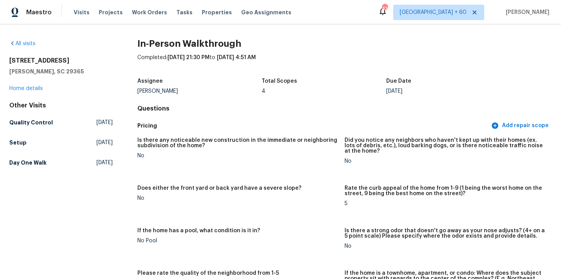
scroll to position [1450, 0]
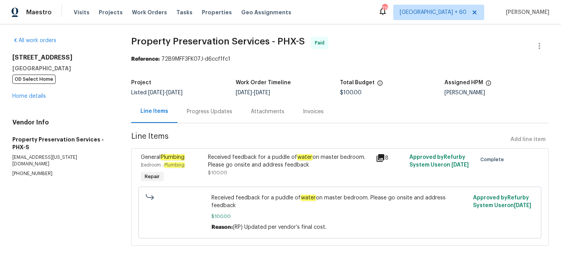
click at [195, 119] on div "Progress Updates" at bounding box center [210, 111] width 64 height 23
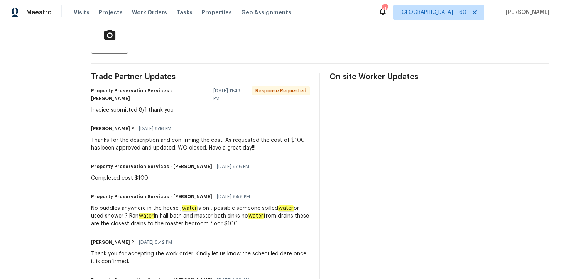
scroll to position [72, 0]
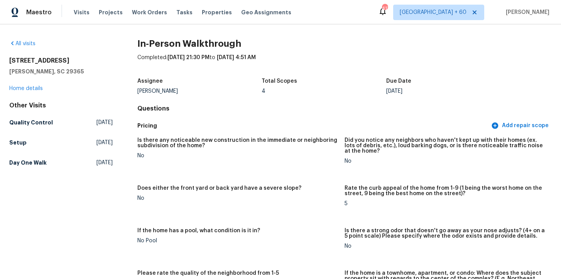
scroll to position [1450, 0]
